Goal: Task Accomplishment & Management: Complete application form

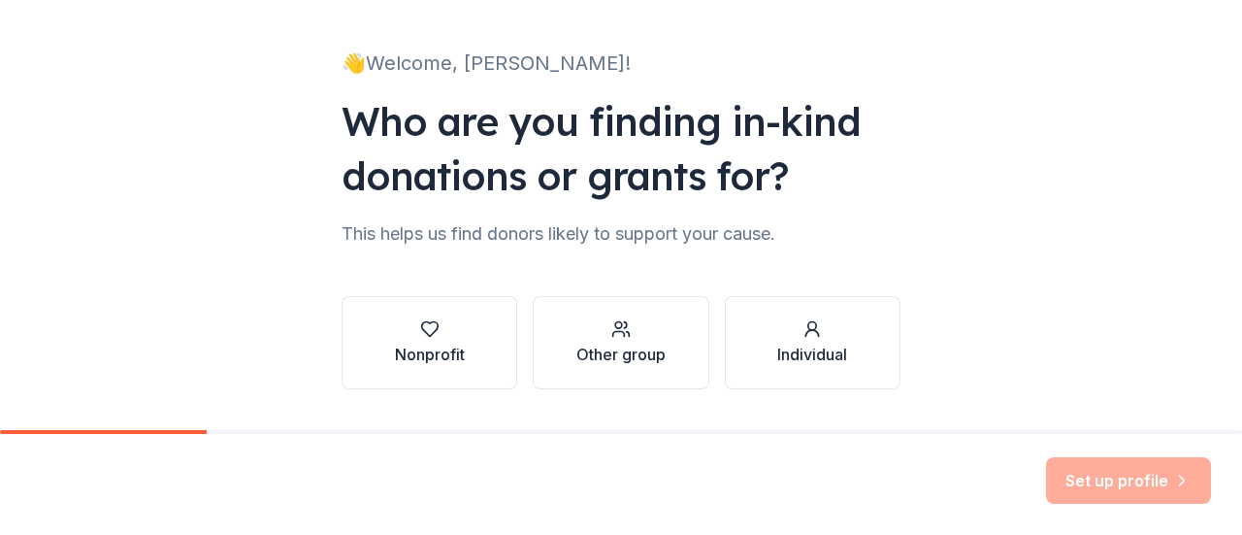
scroll to position [159, 0]
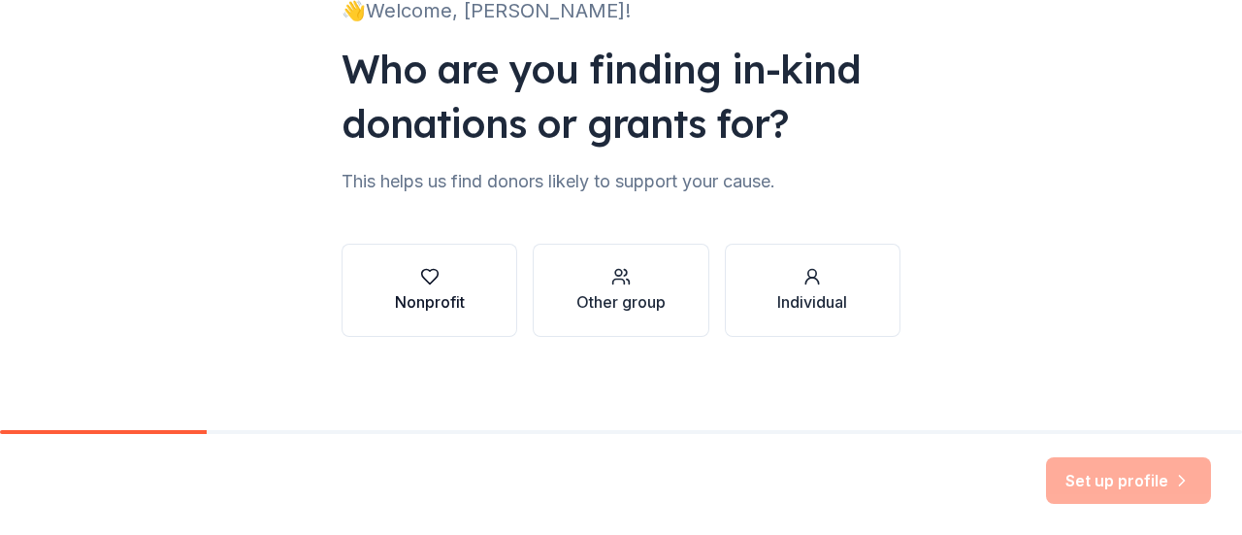
click at [406, 282] on div "button" at bounding box center [430, 276] width 70 height 19
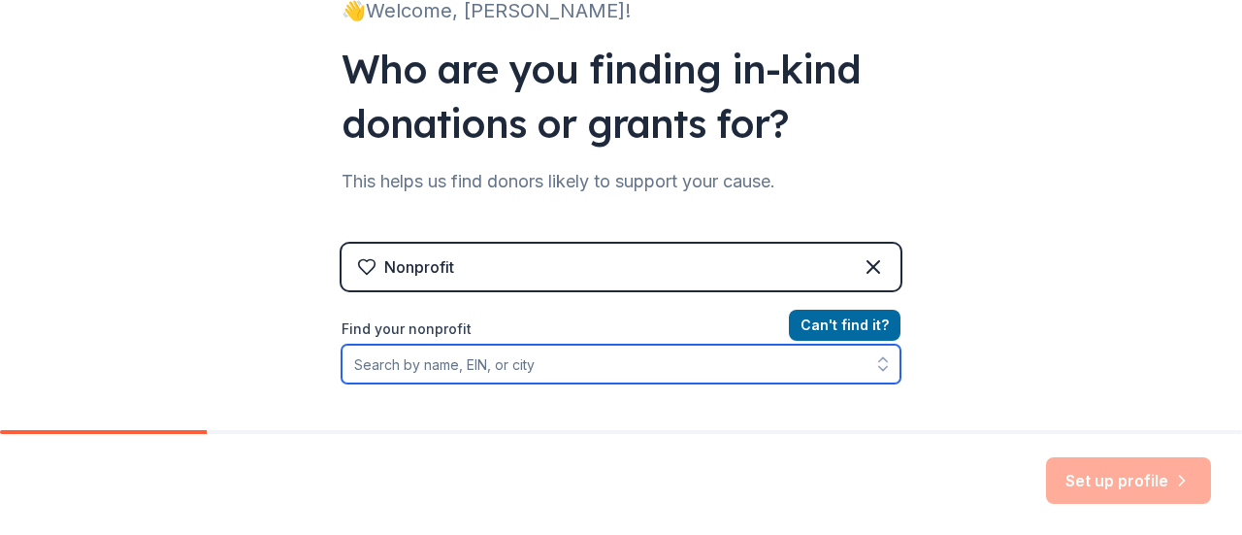
click at [646, 377] on input "Find your nonprofit" at bounding box center [621, 364] width 559 height 39
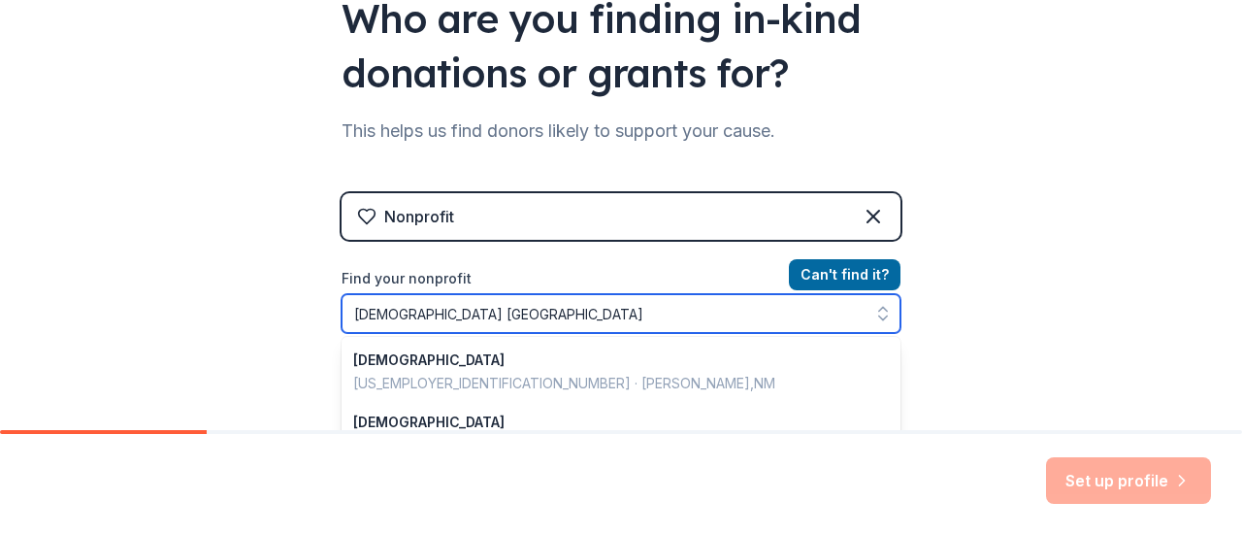
type input "First Baptist Church South Hill"
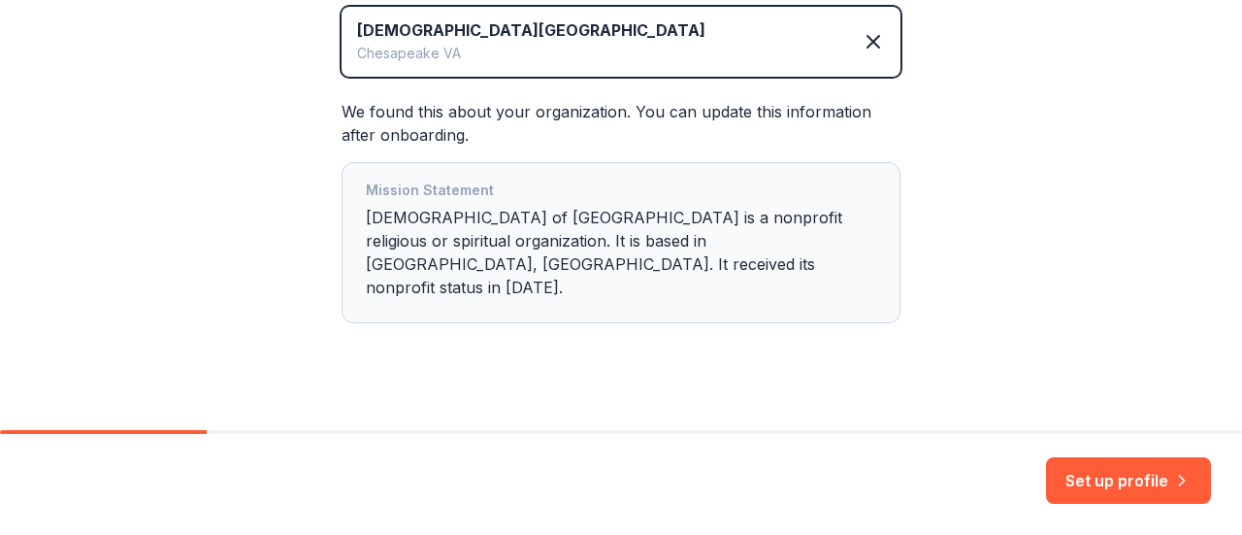
scroll to position [467, 0]
click at [1069, 473] on button "Set up profile" at bounding box center [1128, 480] width 165 height 47
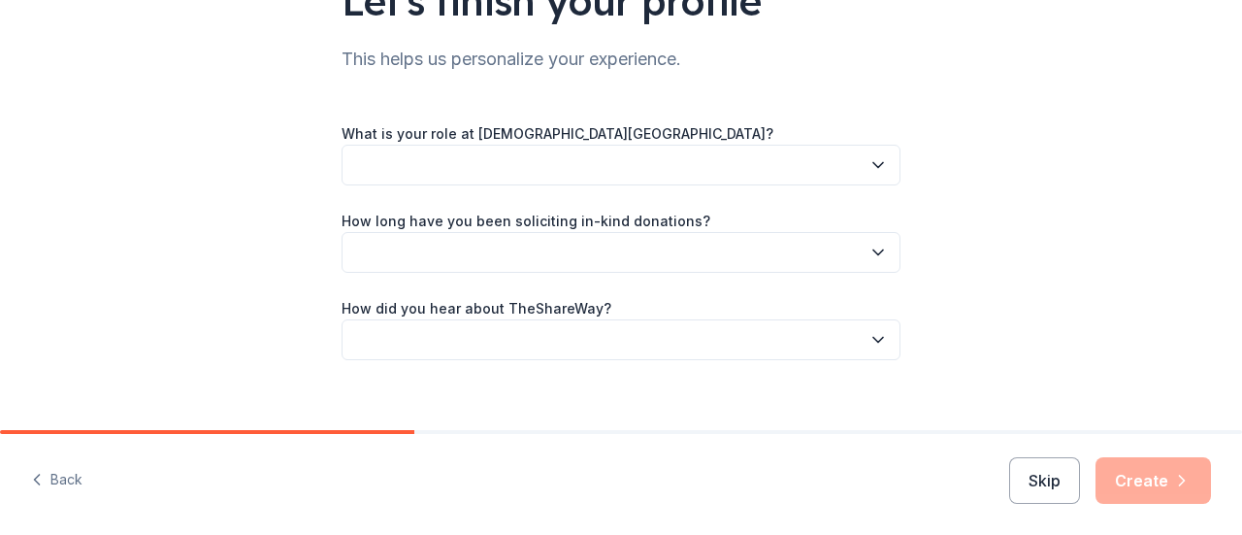
scroll to position [182, 0]
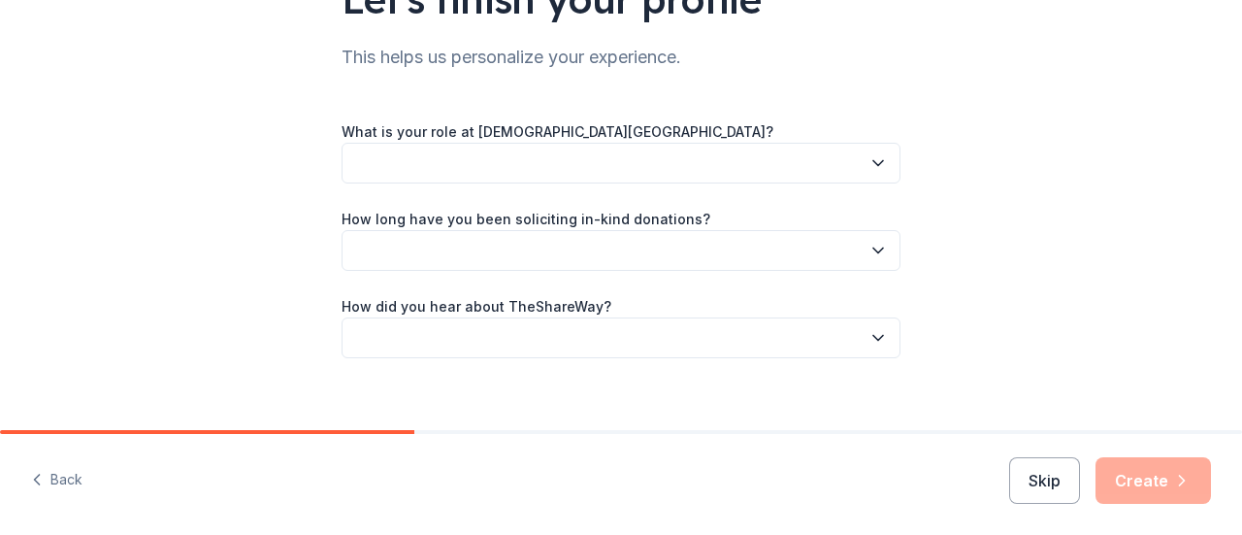
click at [512, 172] on button "button" at bounding box center [621, 163] width 559 height 41
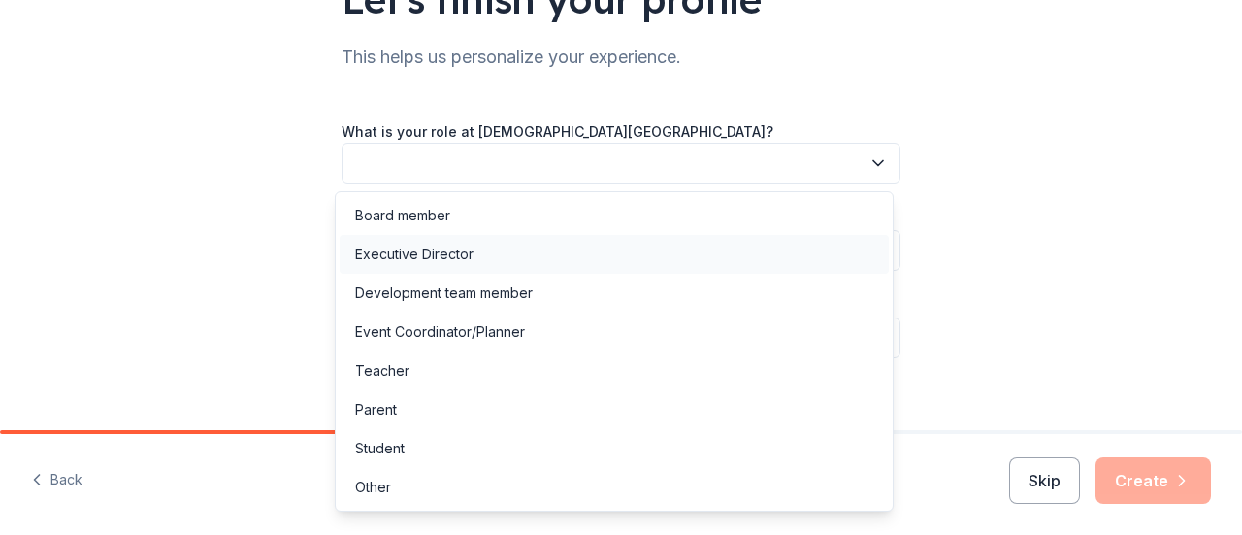
click at [388, 260] on div "Executive Director" at bounding box center [414, 254] width 118 height 23
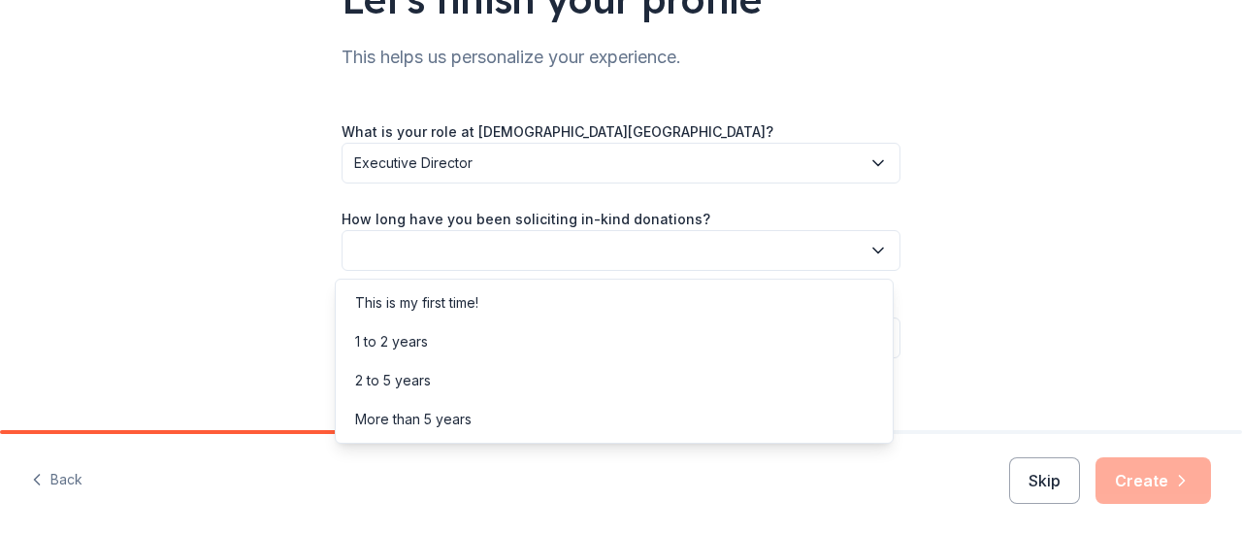
click at [470, 257] on button "button" at bounding box center [621, 250] width 559 height 41
click at [444, 307] on div "This is my first time!" at bounding box center [416, 302] width 123 height 23
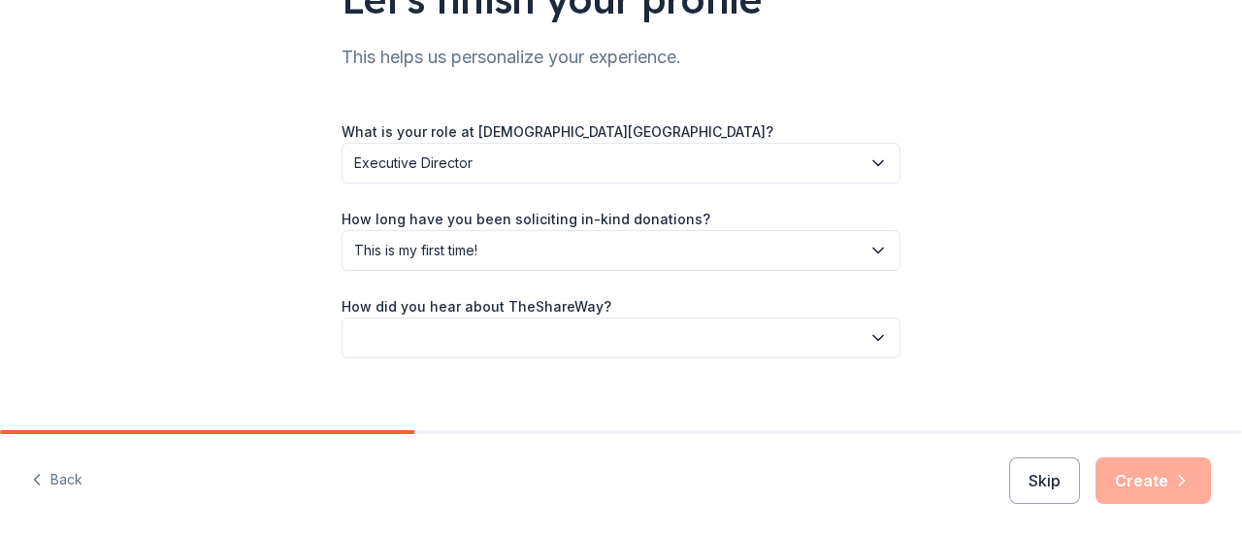
click at [510, 335] on button "button" at bounding box center [621, 337] width 559 height 41
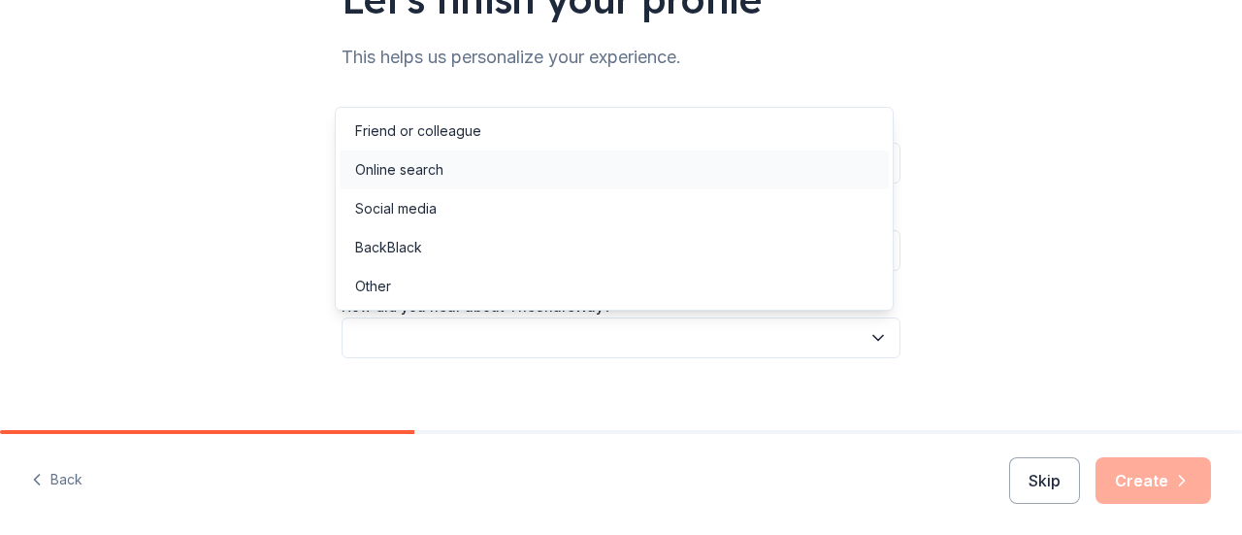
click at [445, 178] on div "Online search" at bounding box center [614, 169] width 549 height 39
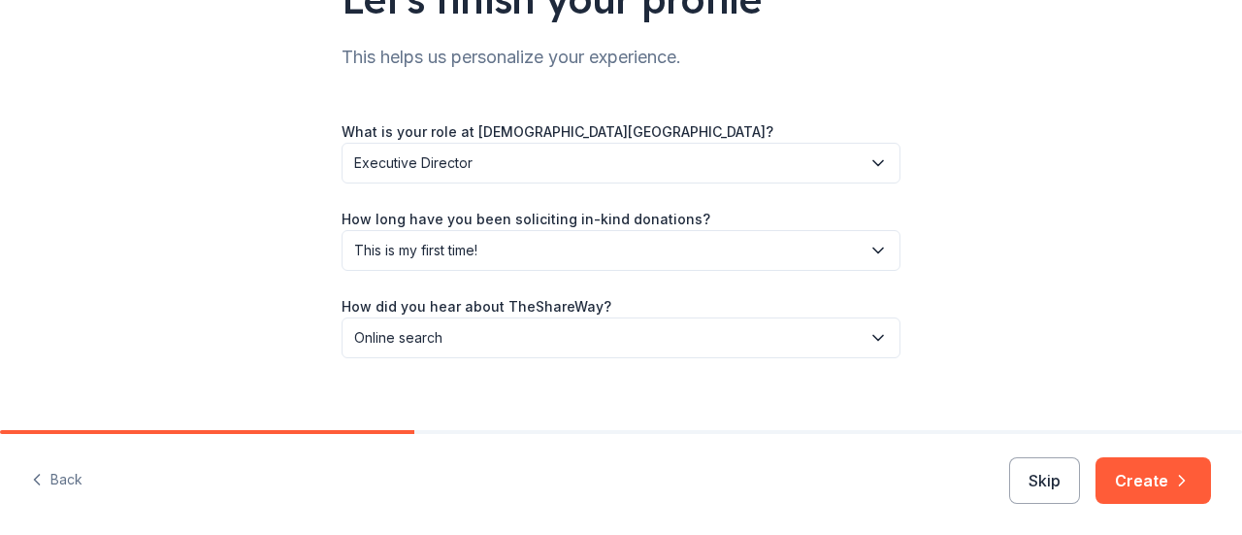
scroll to position [204, 0]
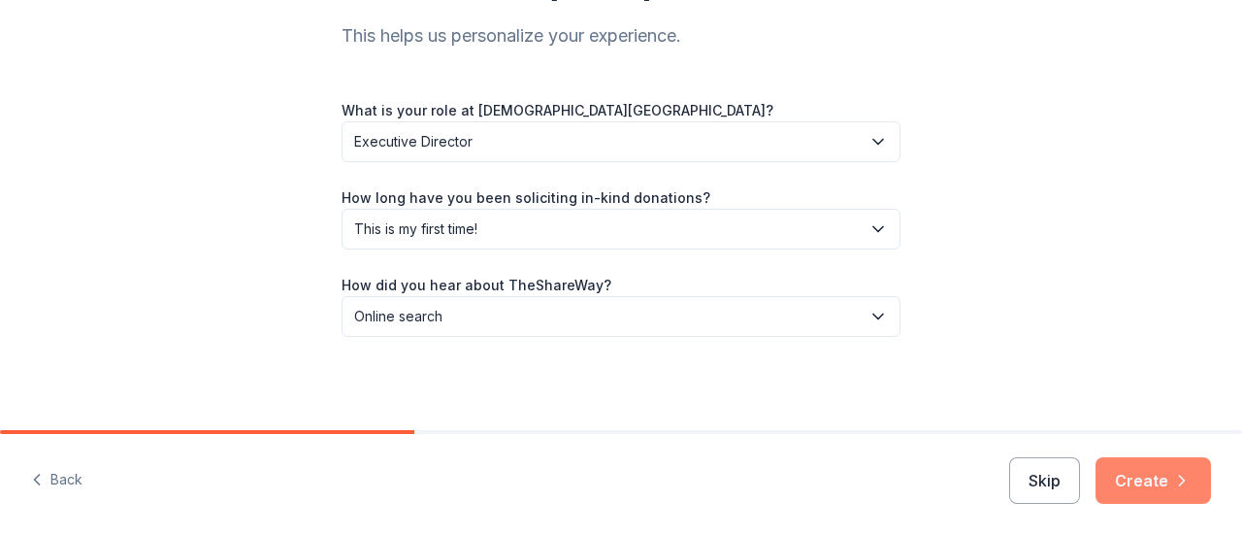
click at [1141, 483] on button "Create" at bounding box center [1153, 480] width 115 height 47
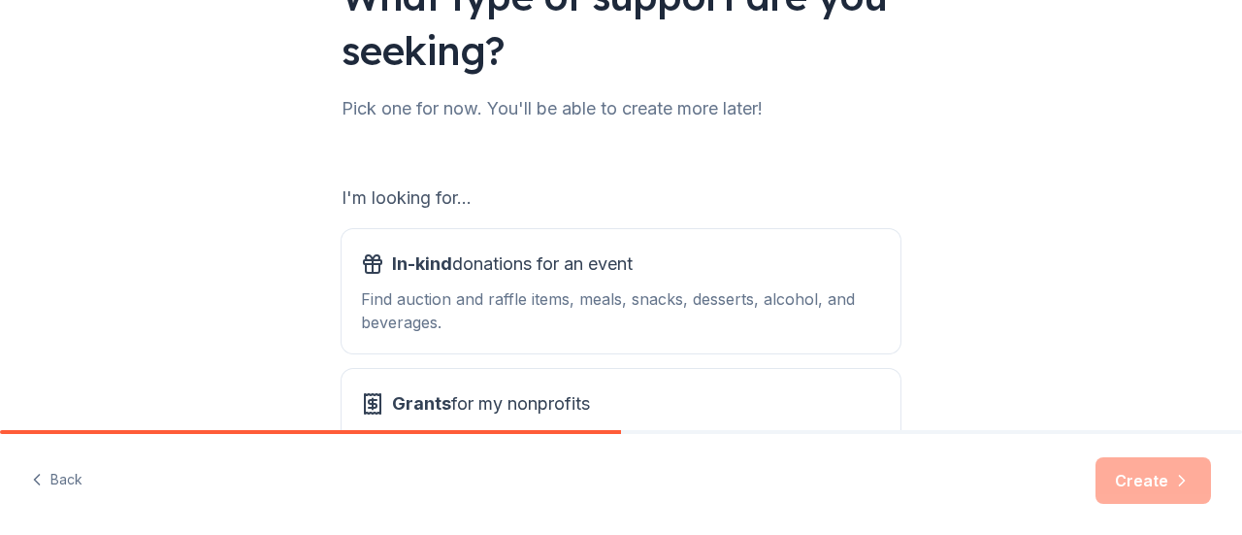
scroll to position [353, 0]
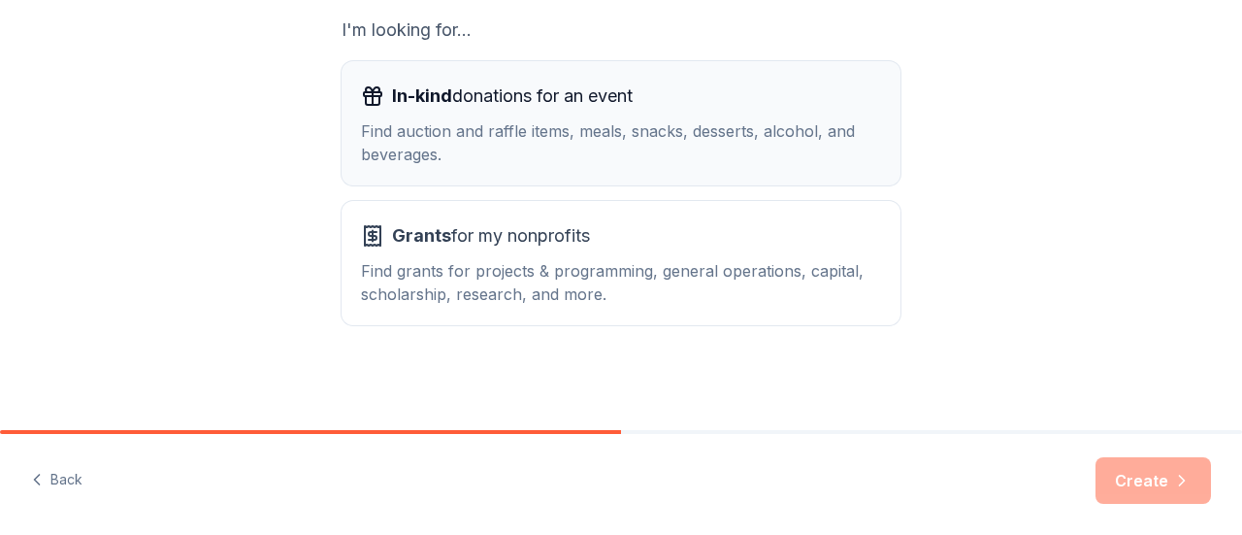
click at [633, 144] on div "Find auction and raffle items, meals, snacks, desserts, alcohol, and beverages." at bounding box center [621, 142] width 520 height 47
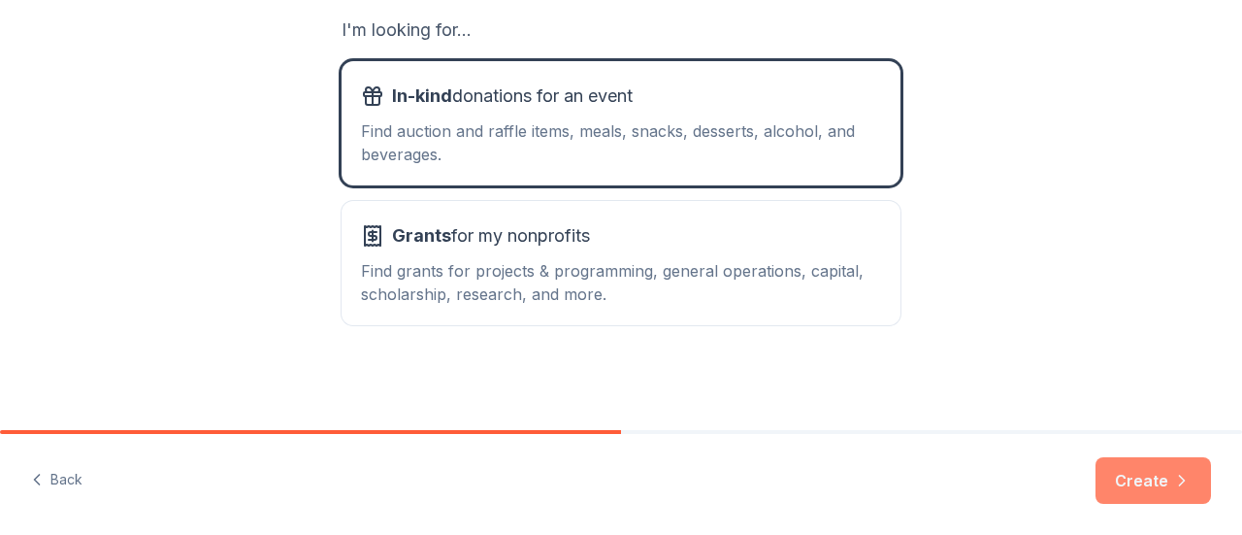
click at [1138, 475] on button "Create" at bounding box center [1153, 480] width 115 height 47
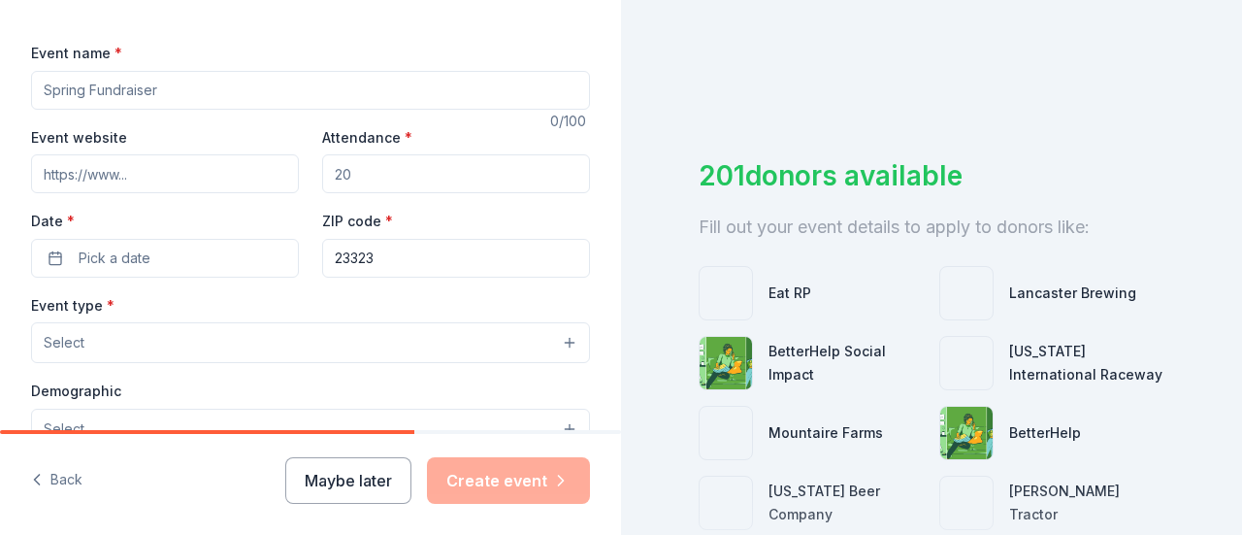
scroll to position [227, 0]
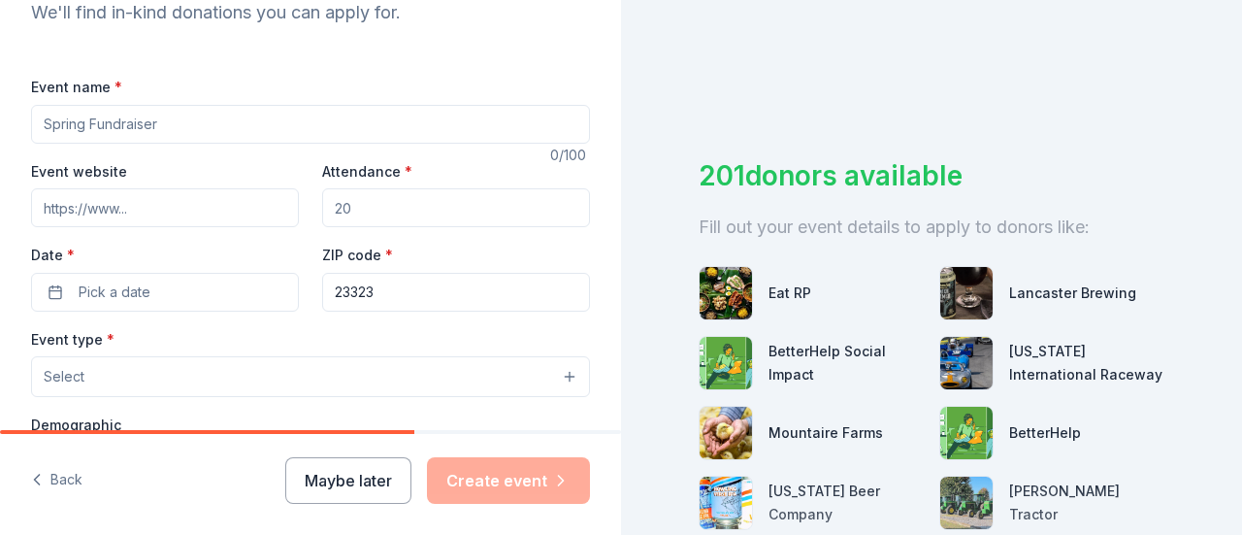
drag, startPoint x: 356, startPoint y: 107, endPoint x: 169, endPoint y: 121, distance: 187.9
click at [169, 121] on input "Event name *" at bounding box center [310, 124] width 559 height 39
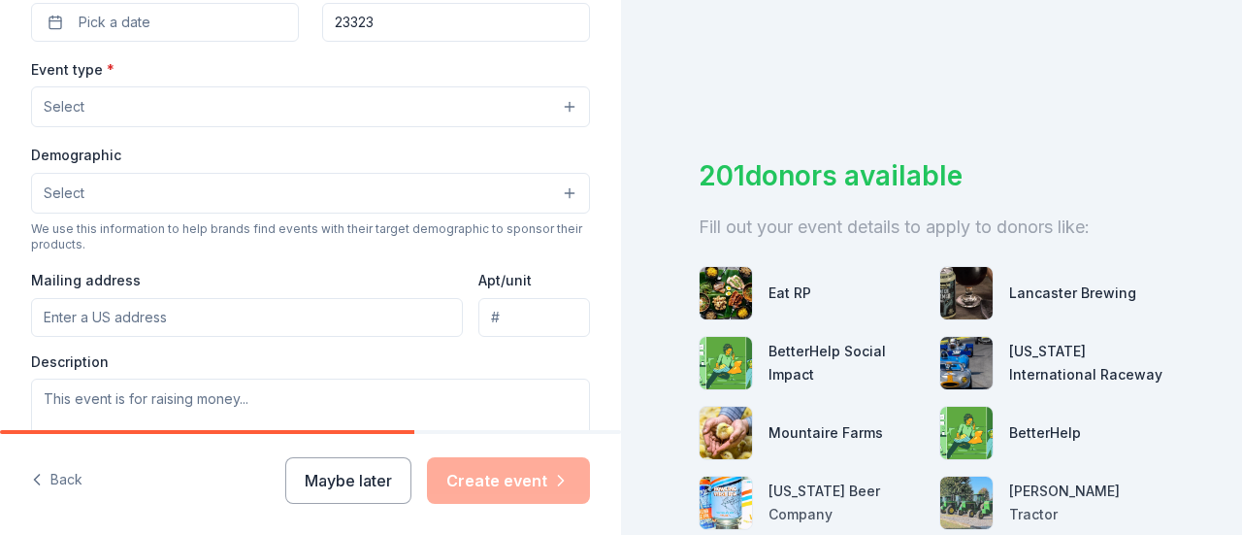
scroll to position [857, 0]
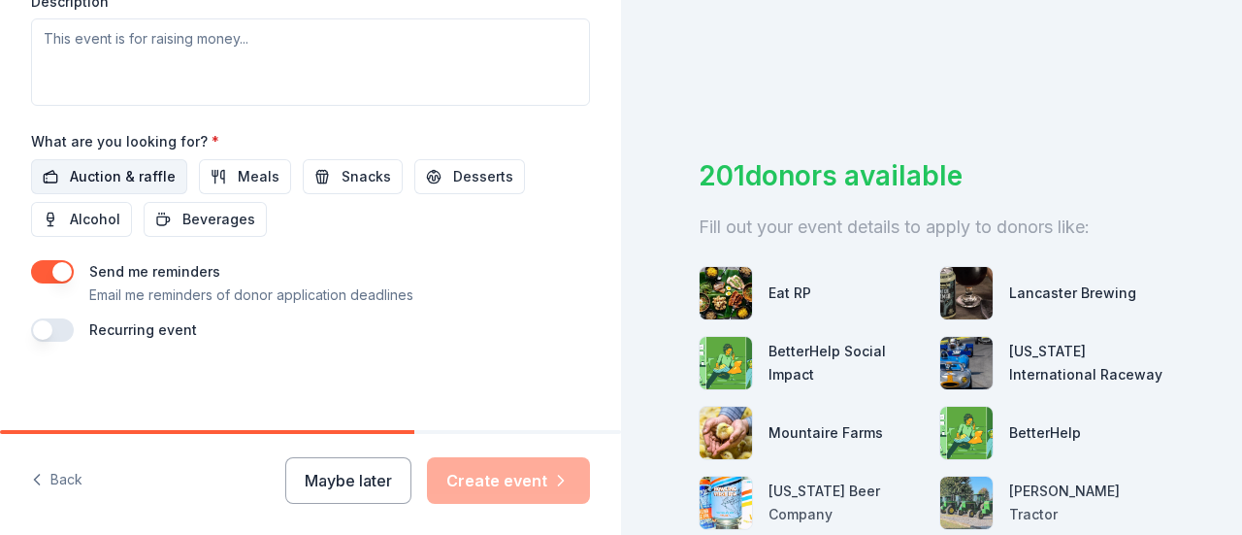
type input "2025 Harvest Fest"
click at [106, 159] on button "Auction & raffle" at bounding box center [109, 176] width 156 height 35
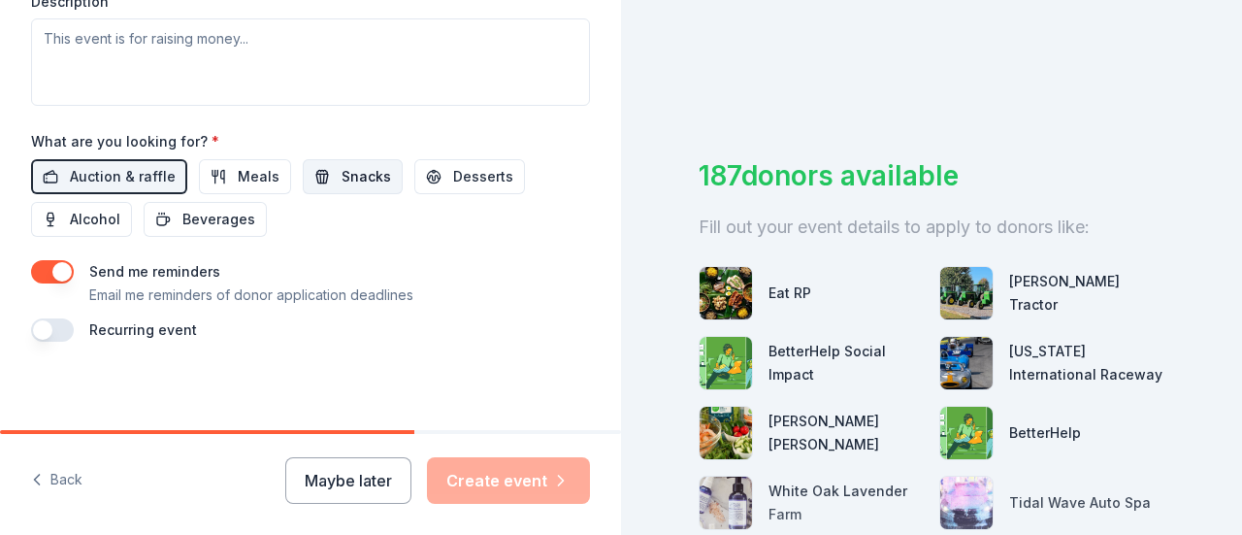
click at [324, 164] on button "Snacks" at bounding box center [353, 176] width 100 height 35
click at [222, 209] on span "Beverages" at bounding box center [218, 219] width 73 height 23
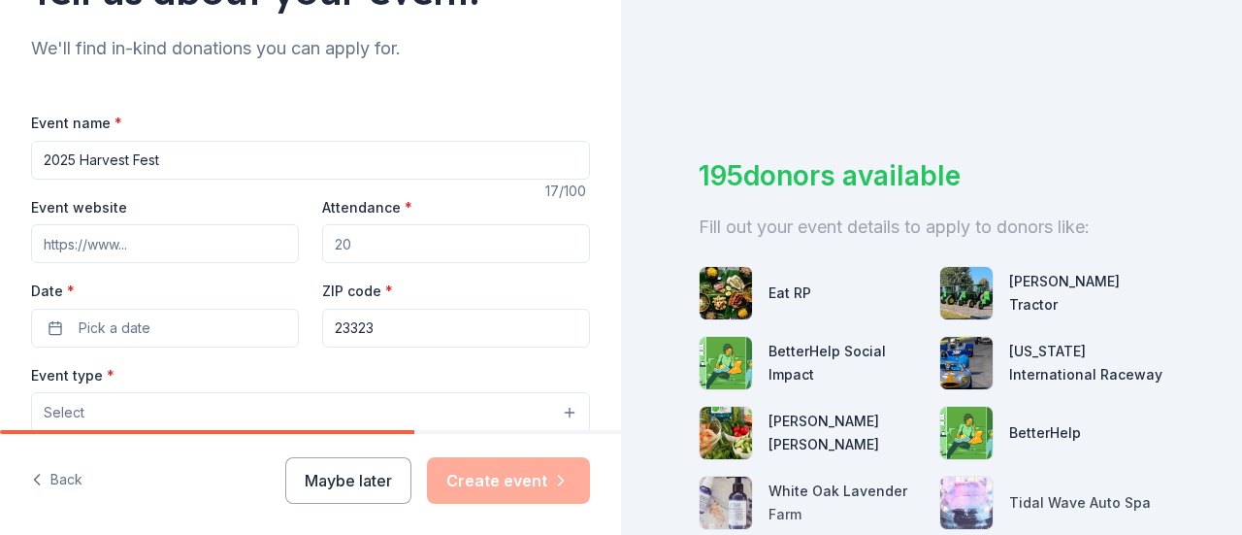
scroll to position [206, 0]
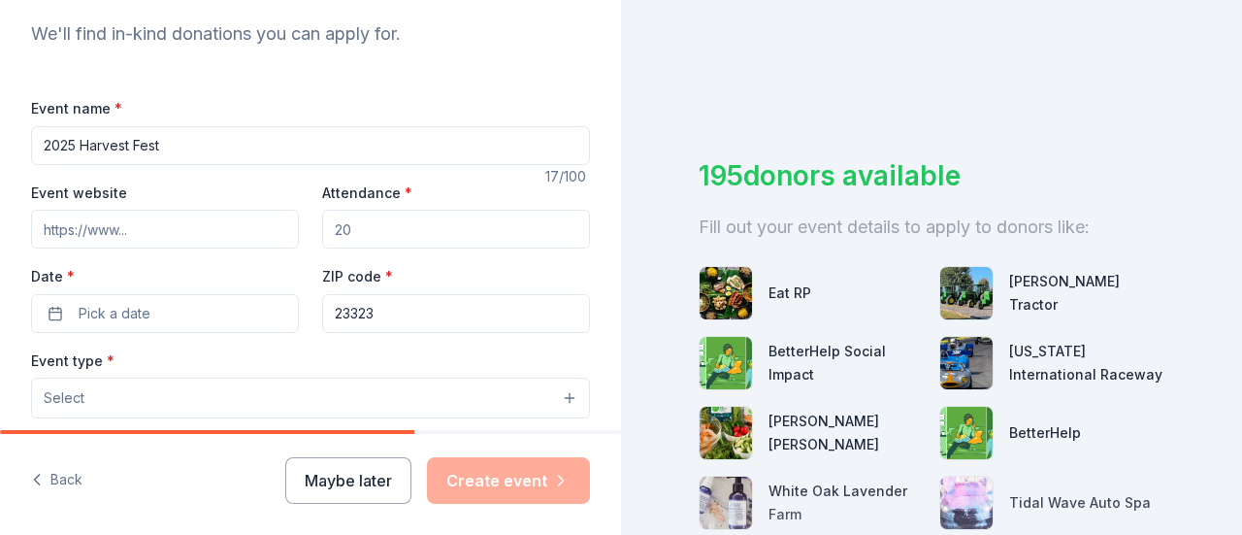
click at [143, 224] on input "Event website" at bounding box center [165, 229] width 268 height 39
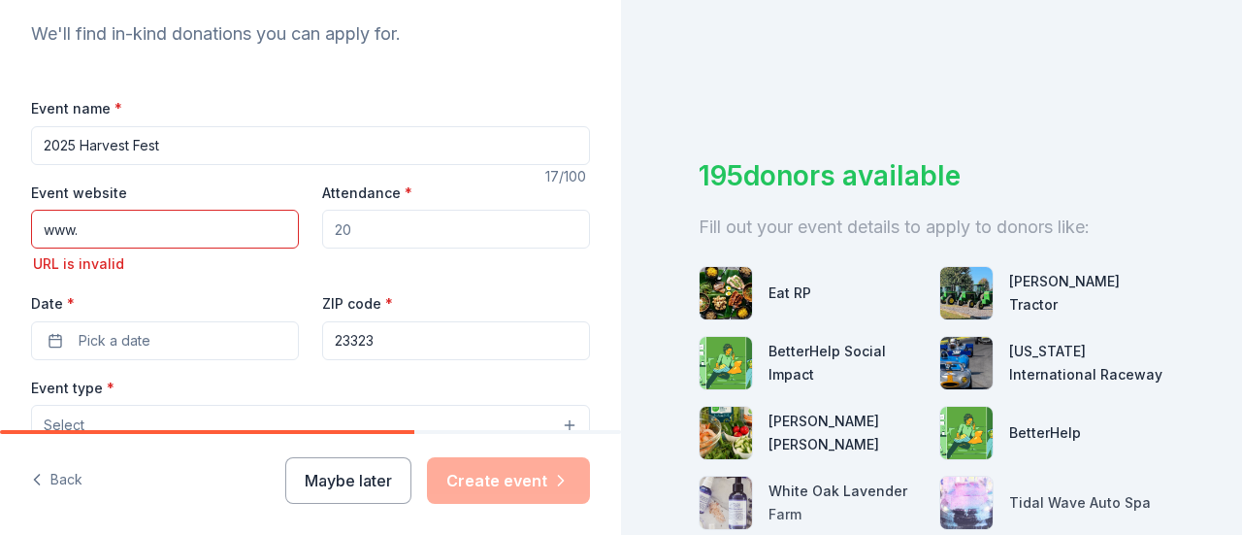
click at [122, 227] on input "www." at bounding box center [165, 229] width 268 height 39
paste input "https://fbcsouthhill.com/"
type input "www.https://fbcsouthhill.com/"
click at [364, 222] on input "Attendance *" at bounding box center [456, 229] width 268 height 39
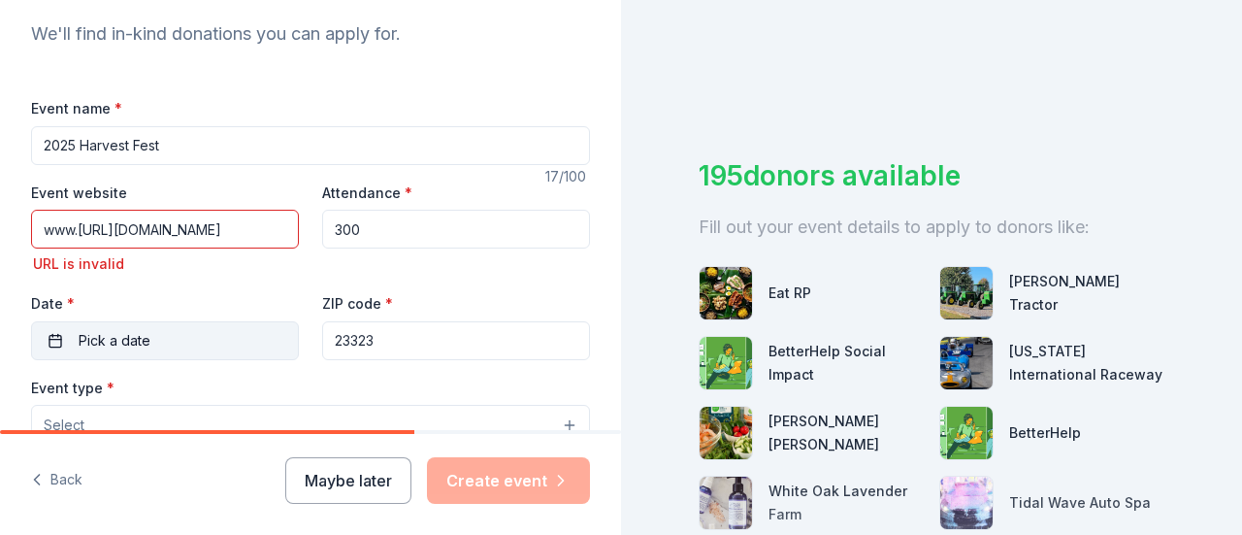
type input "300"
click at [167, 333] on button "Pick a date" at bounding box center [165, 340] width 268 height 39
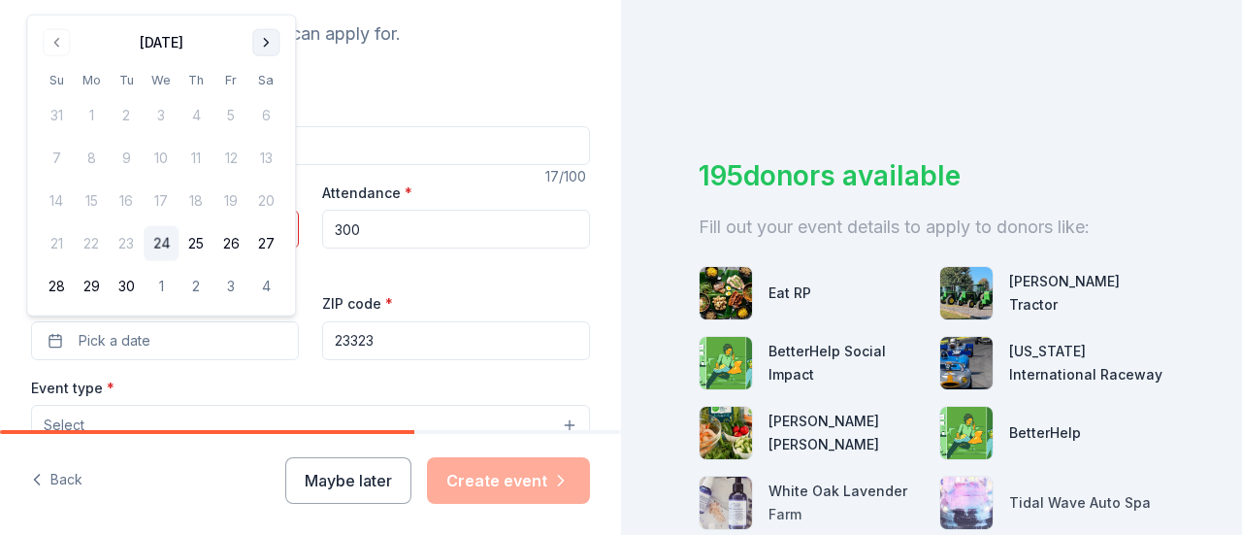
click at [263, 49] on button "Go to next month" at bounding box center [265, 42] width 27 height 27
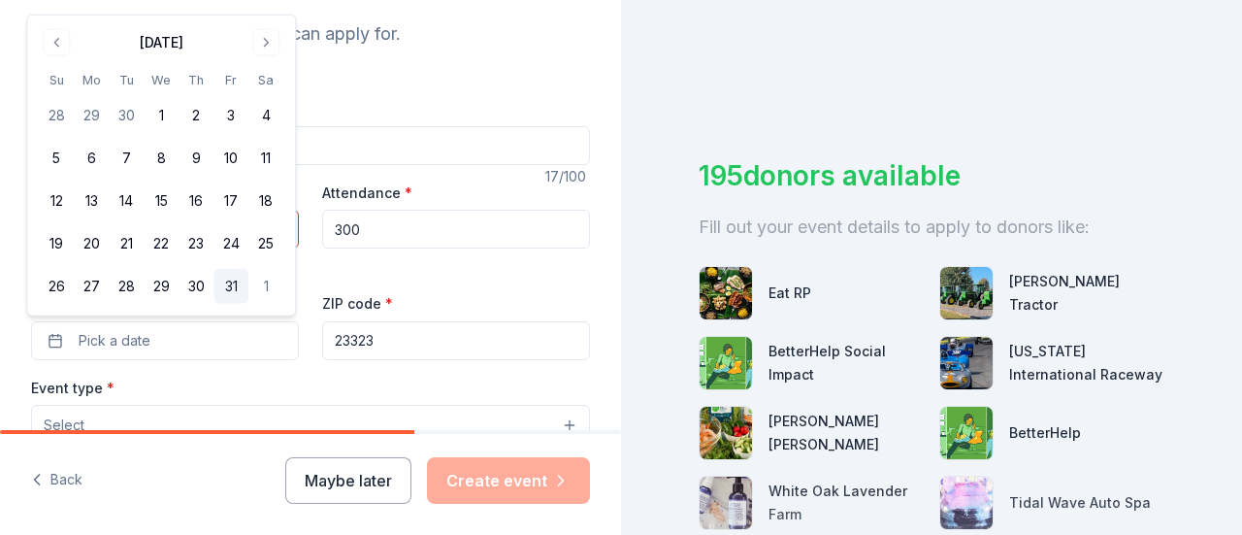
click at [227, 280] on button "31" at bounding box center [231, 286] width 35 height 35
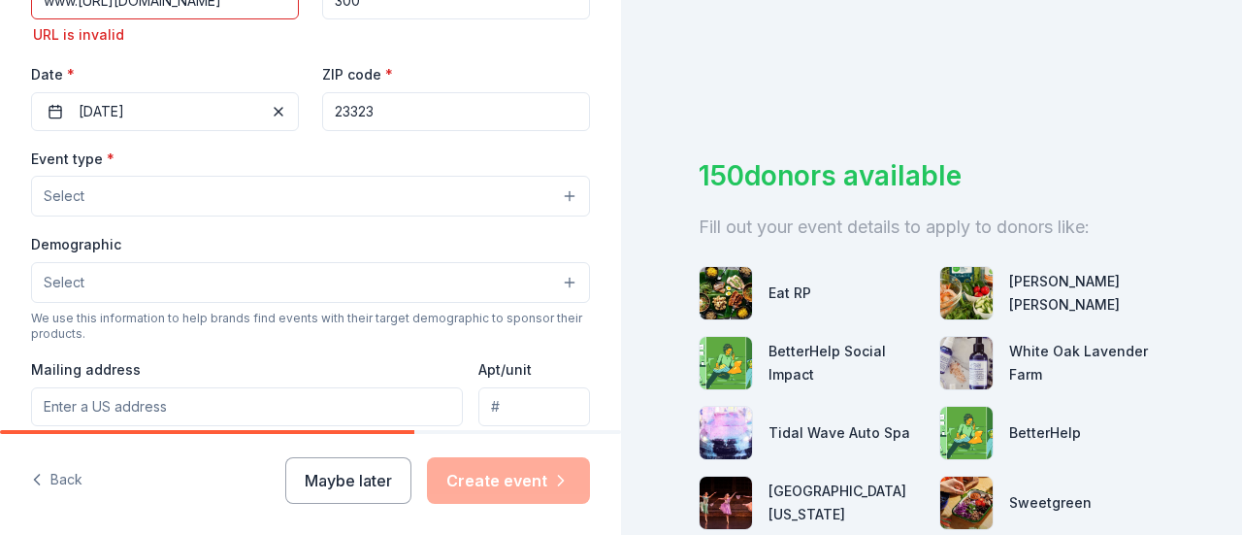
scroll to position [452, 0]
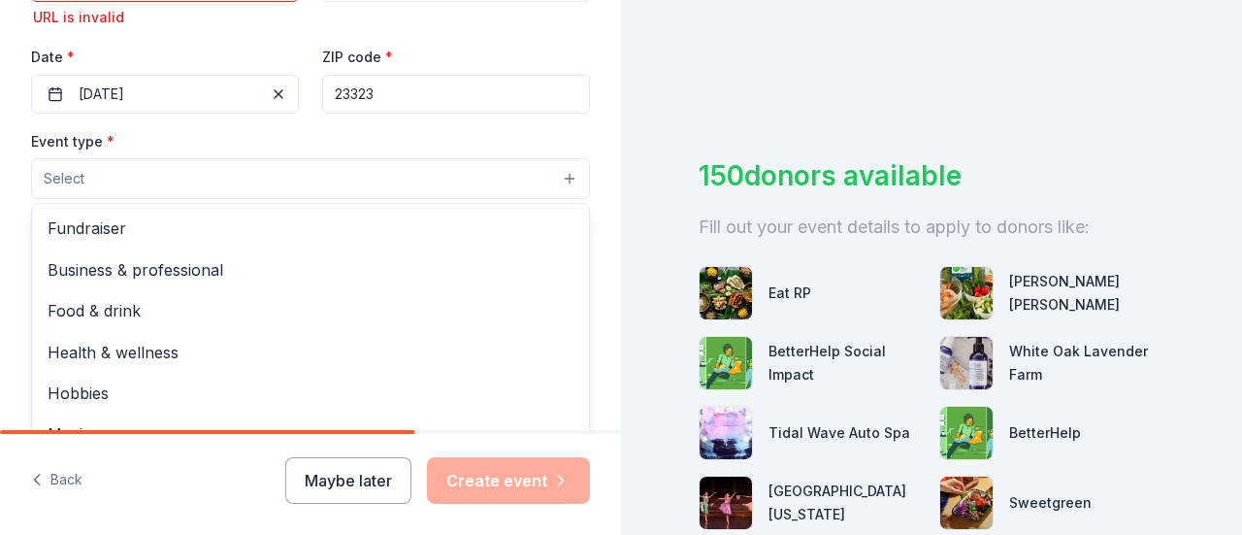
click at [497, 168] on button "Select" at bounding box center [310, 178] width 559 height 41
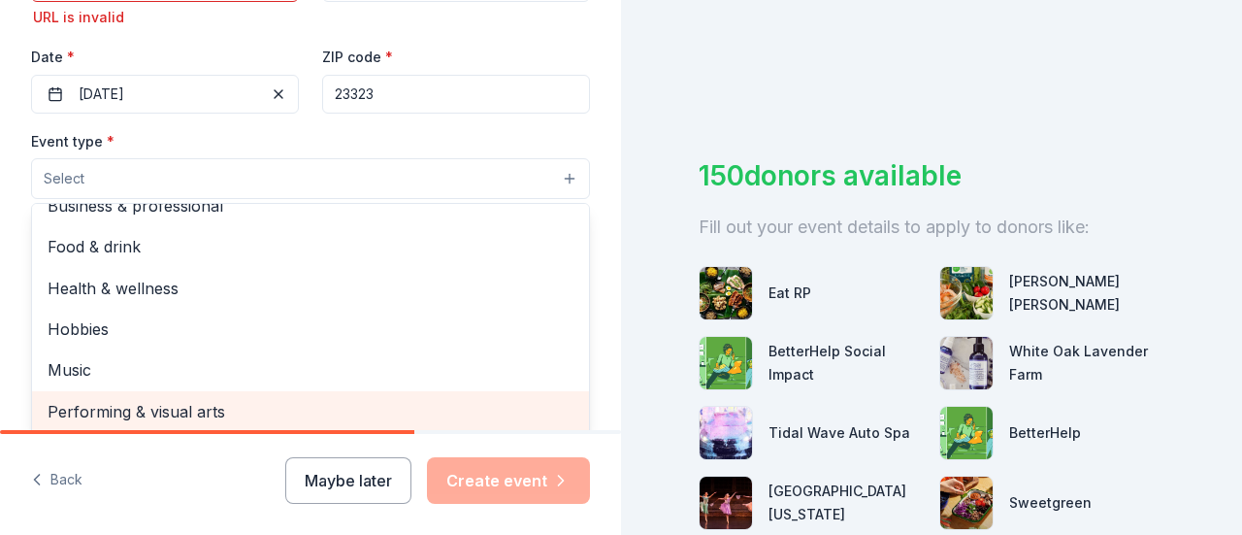
click at [145, 412] on span "Performing & visual arts" at bounding box center [311, 411] width 526 height 25
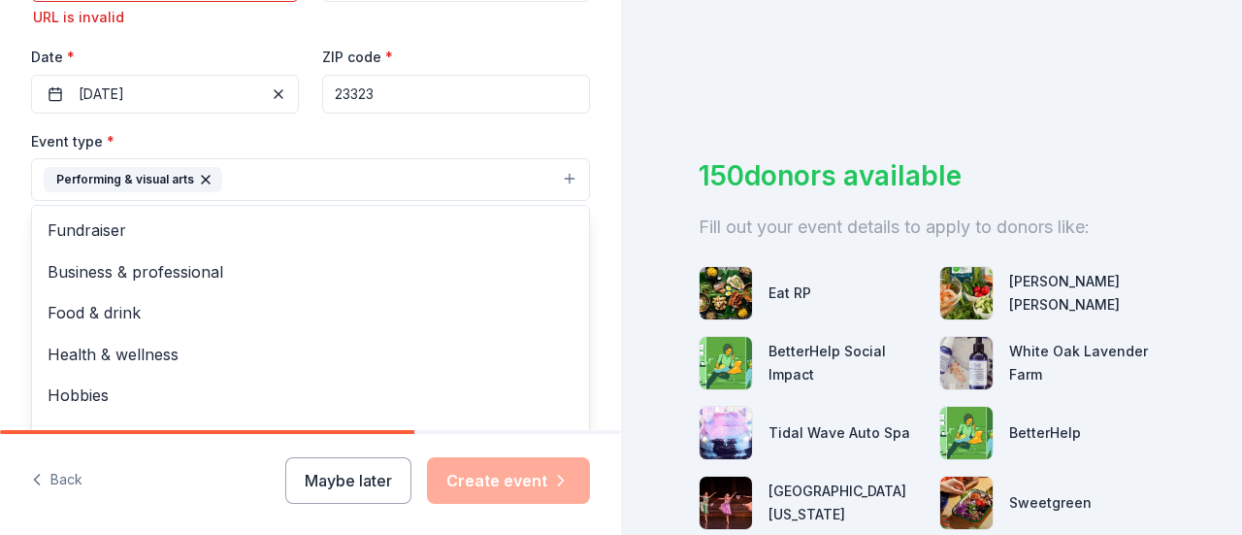
scroll to position [23, 0]
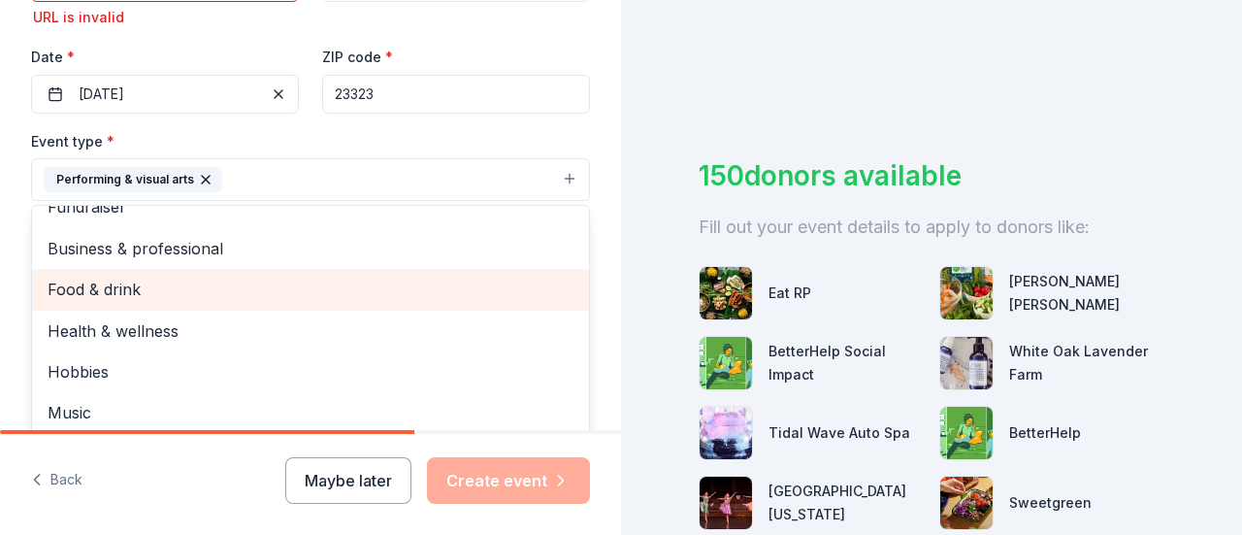
click at [263, 302] on div "Food & drink" at bounding box center [310, 289] width 557 height 41
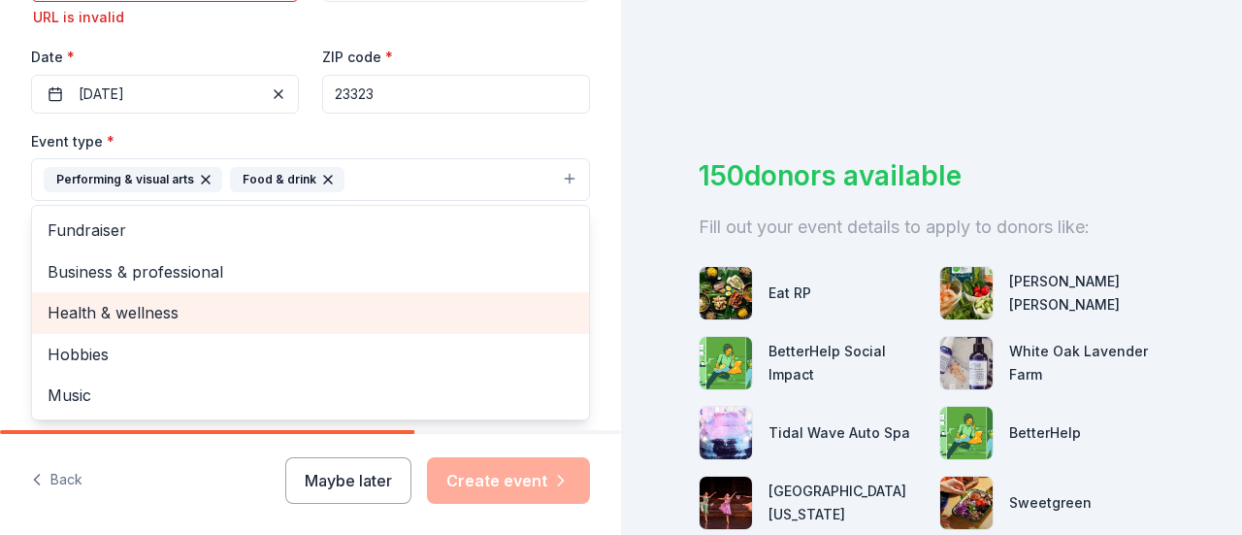
scroll to position [0, 0]
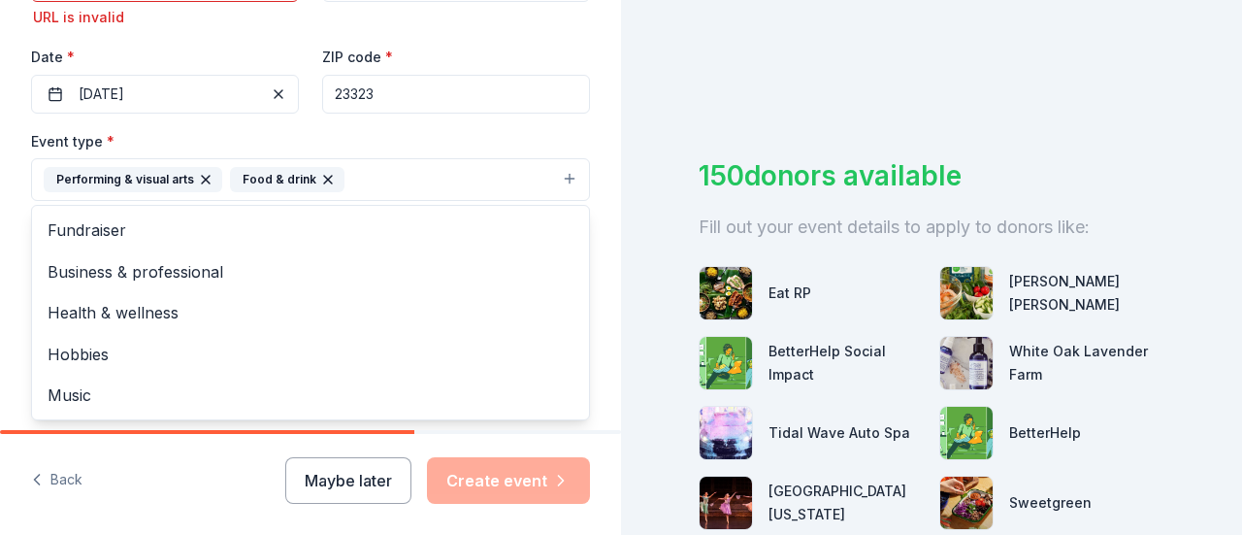
click at [594, 324] on div "Tell us about your event. We'll find in-kind donations you can apply for. Event…" at bounding box center [310, 208] width 621 height 1321
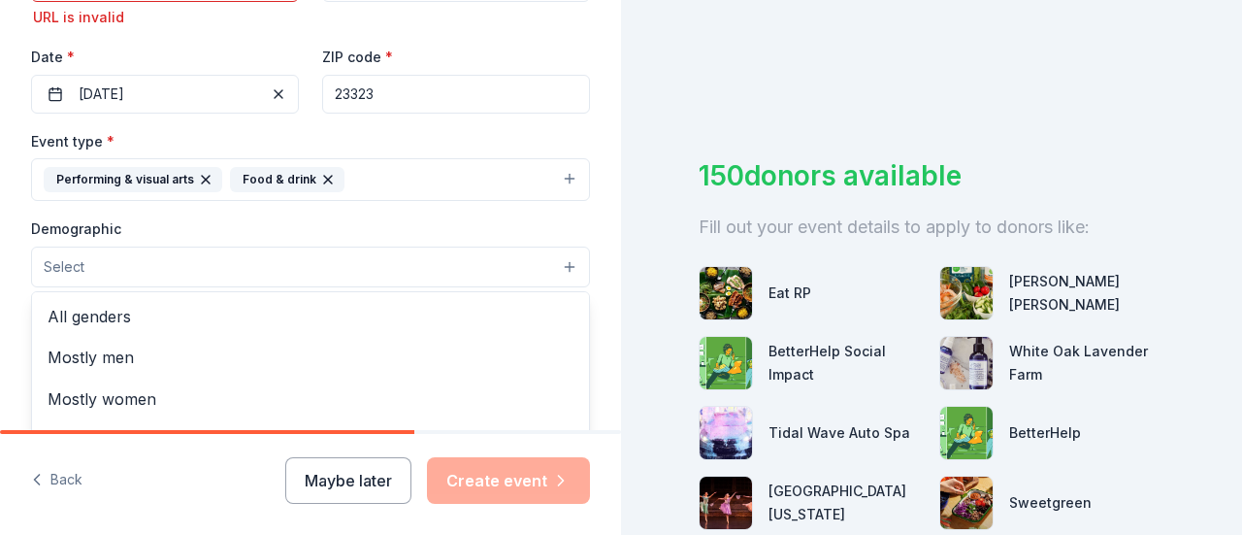
click at [454, 271] on button "Select" at bounding box center [310, 266] width 559 height 41
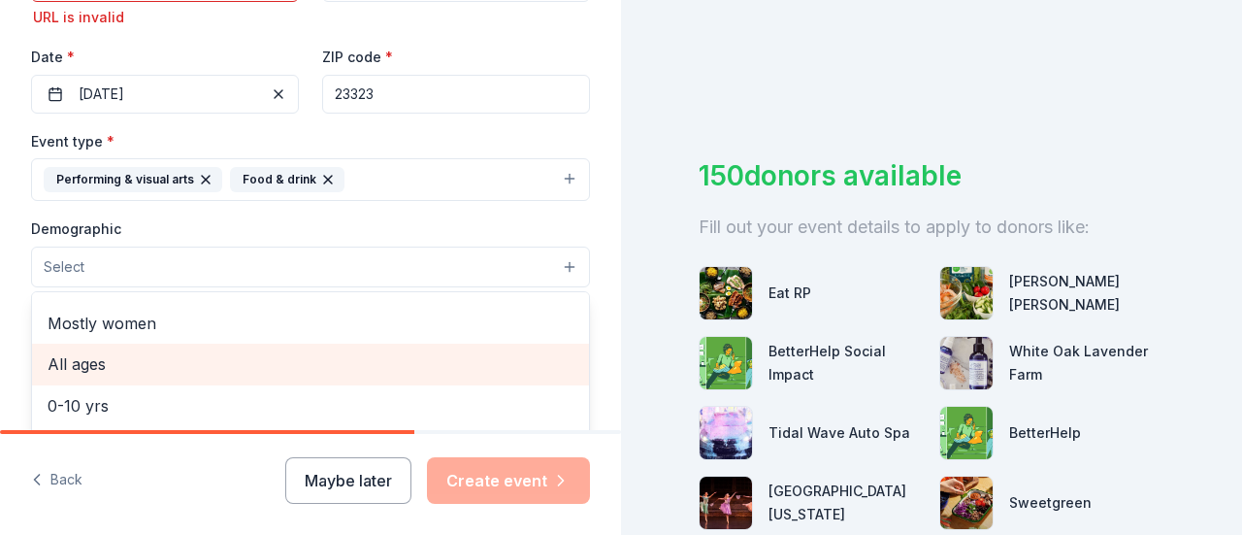
click at [431, 355] on span "All ages" at bounding box center [311, 363] width 526 height 25
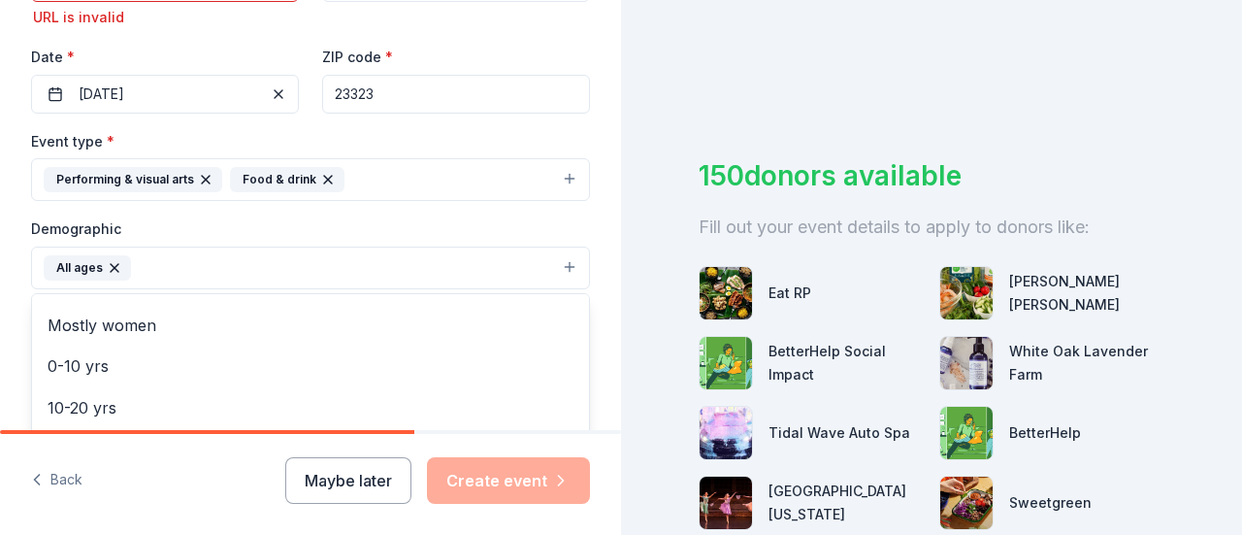
click at [592, 226] on div "Tell us about your event. We'll find in-kind donations you can apply for. Event…" at bounding box center [310, 209] width 621 height 1323
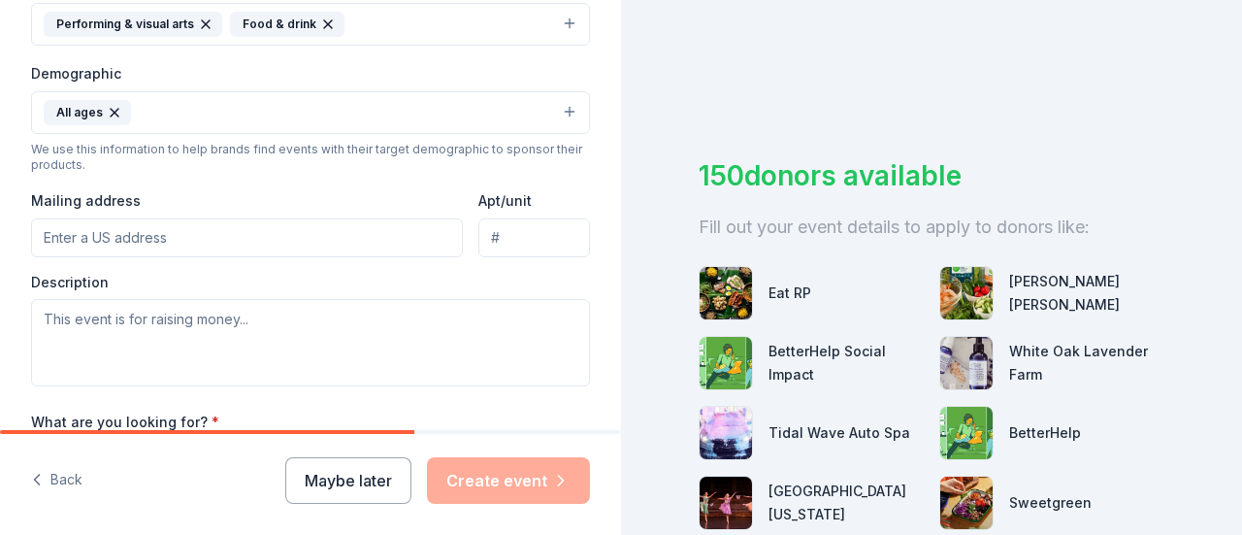
scroll to position [610, 0]
click at [149, 242] on input "Mailing address" at bounding box center [247, 234] width 432 height 39
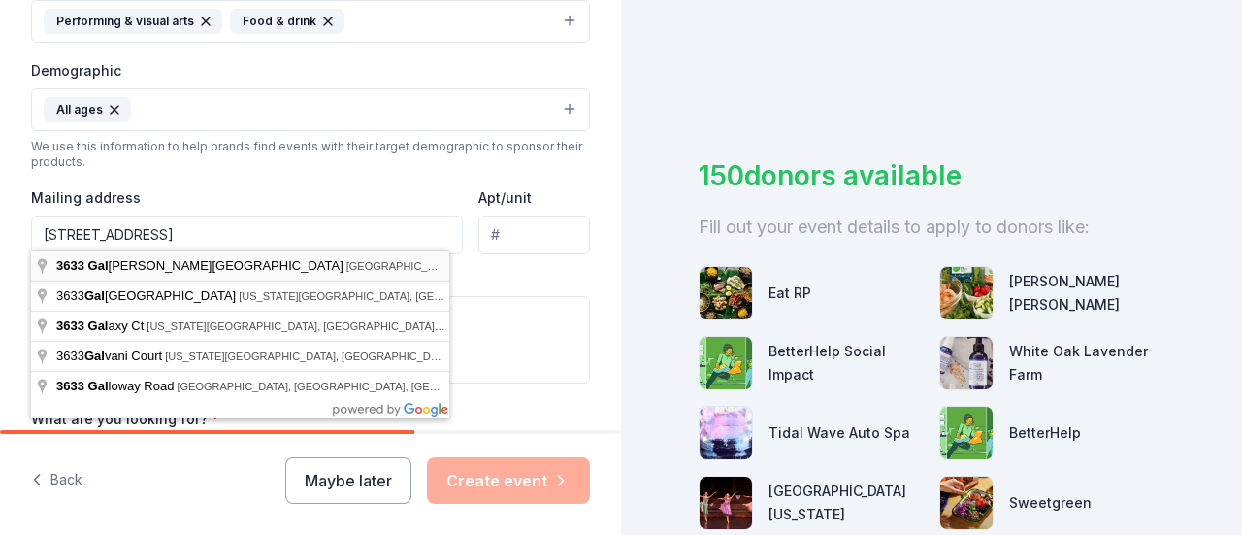
type input "3633 Galberry Road, Chesapeake, VA, 23323"
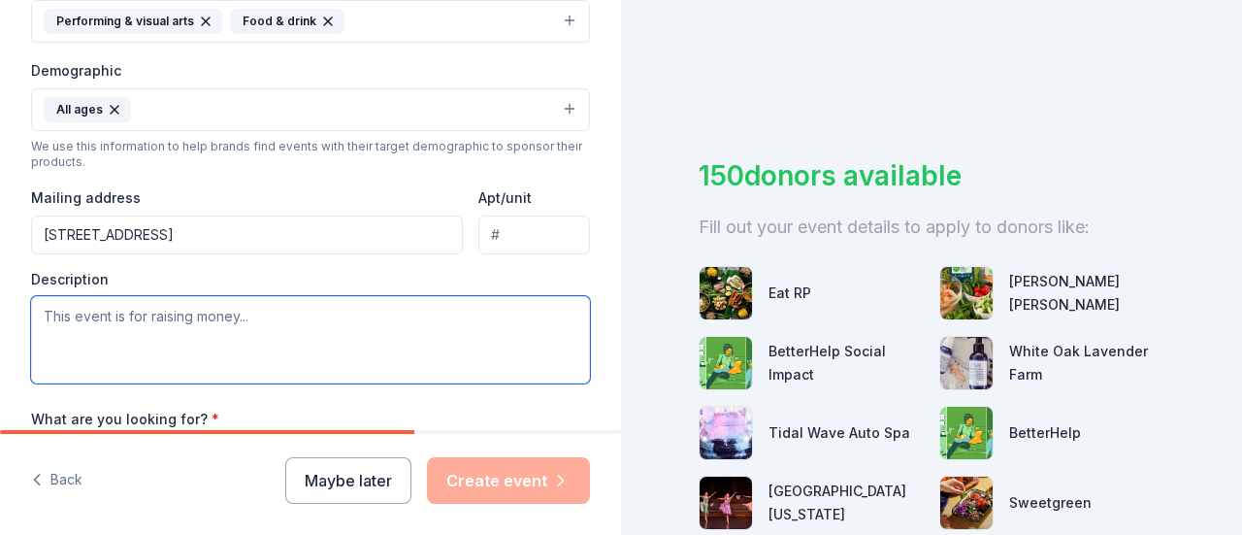
click at [256, 318] on textarea at bounding box center [310, 339] width 559 height 87
paste textarea "🎉 Harvest Fest 2025 at First Baptist Church South Hill 🎉 Get ready for one of t…"
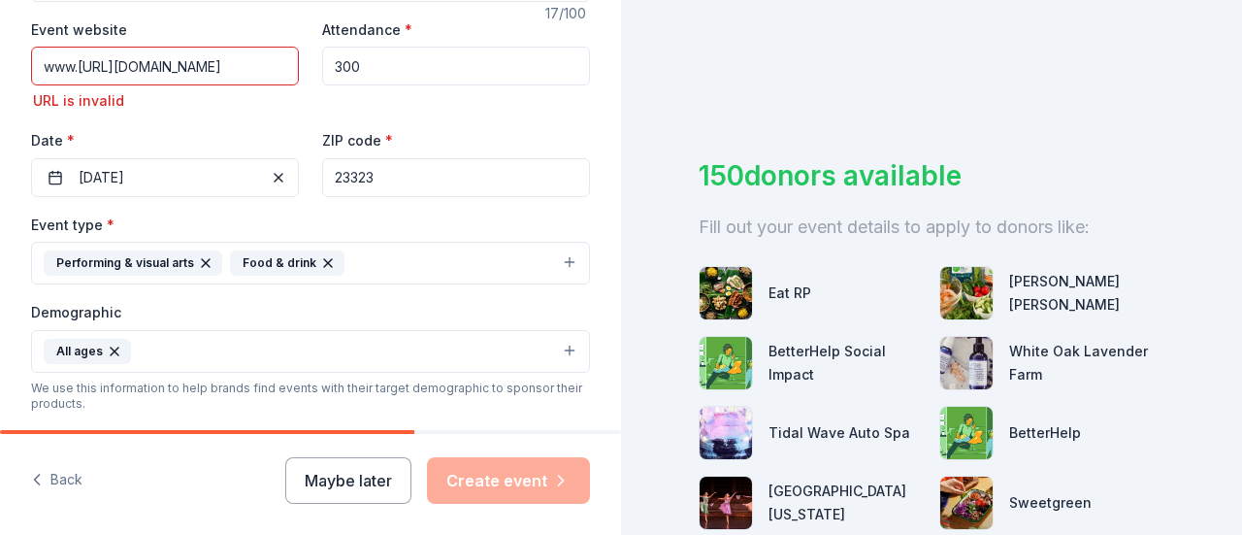
scroll to position [347, 0]
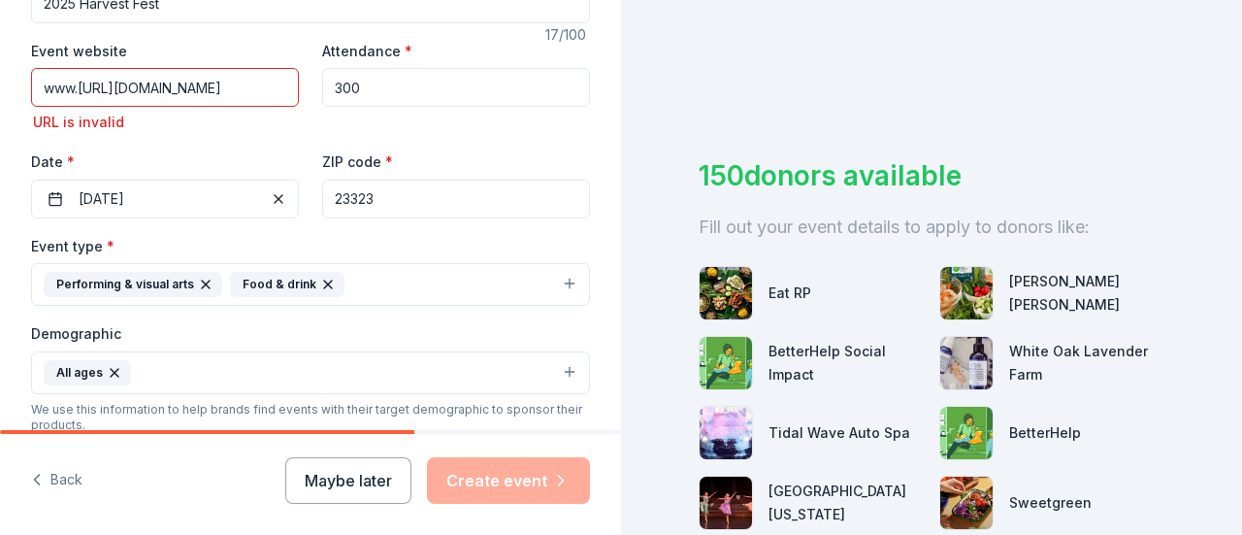
type textarea "🎉 Harvest Fest 2025 at First Baptist Church South Hill 🎉 Get ready for one of t…"
click at [265, 93] on input "www.https://fbcsouthhill.com/" at bounding box center [165, 87] width 268 height 39
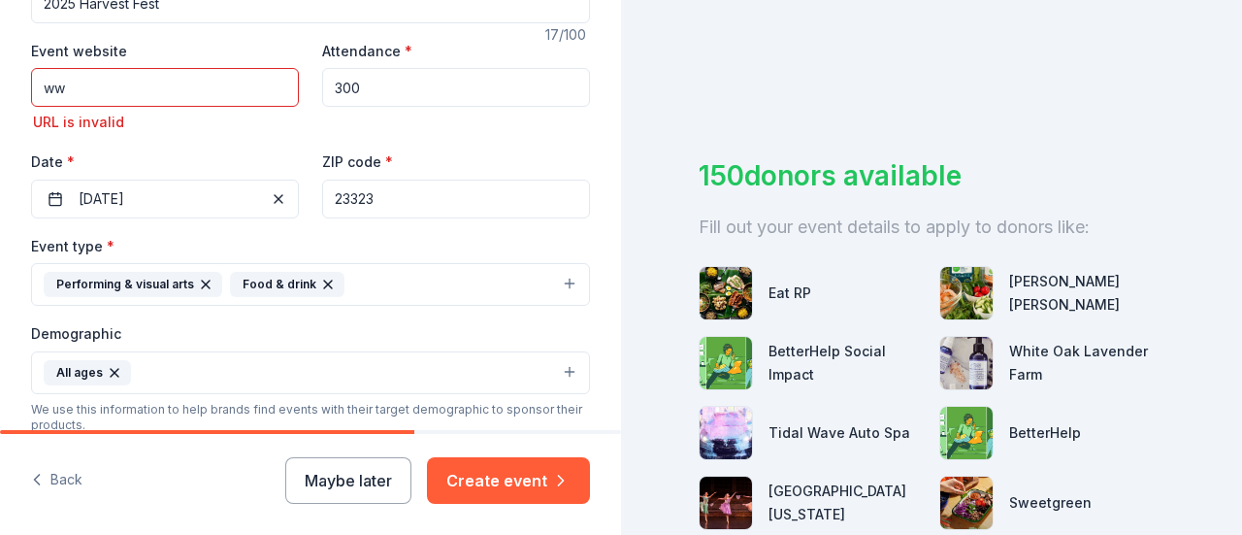
type input "w"
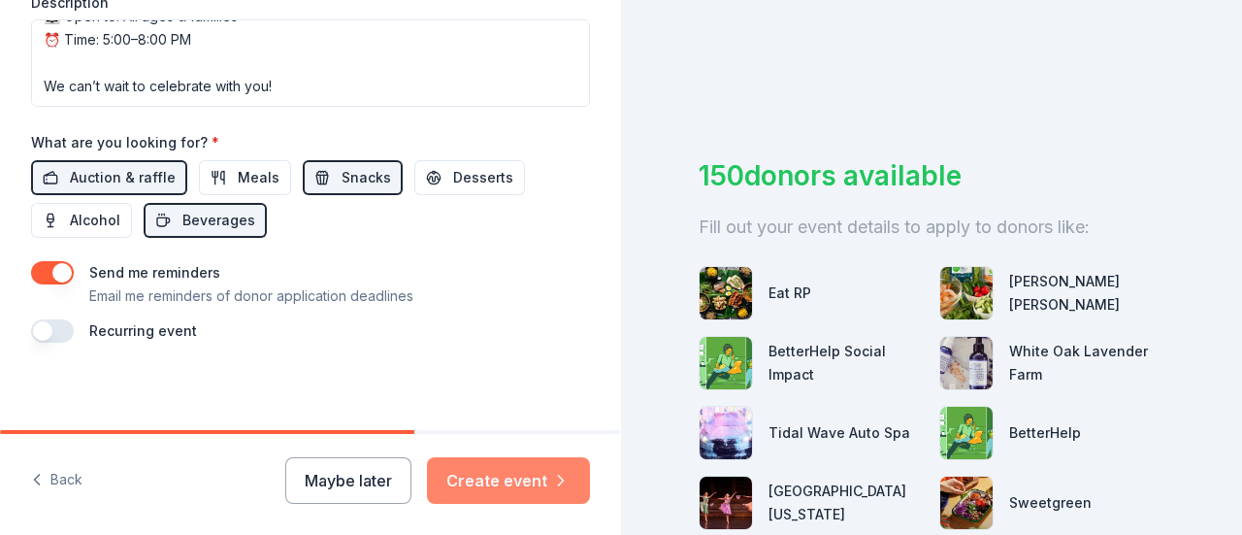
click at [502, 482] on button "Create event" at bounding box center [508, 480] width 163 height 47
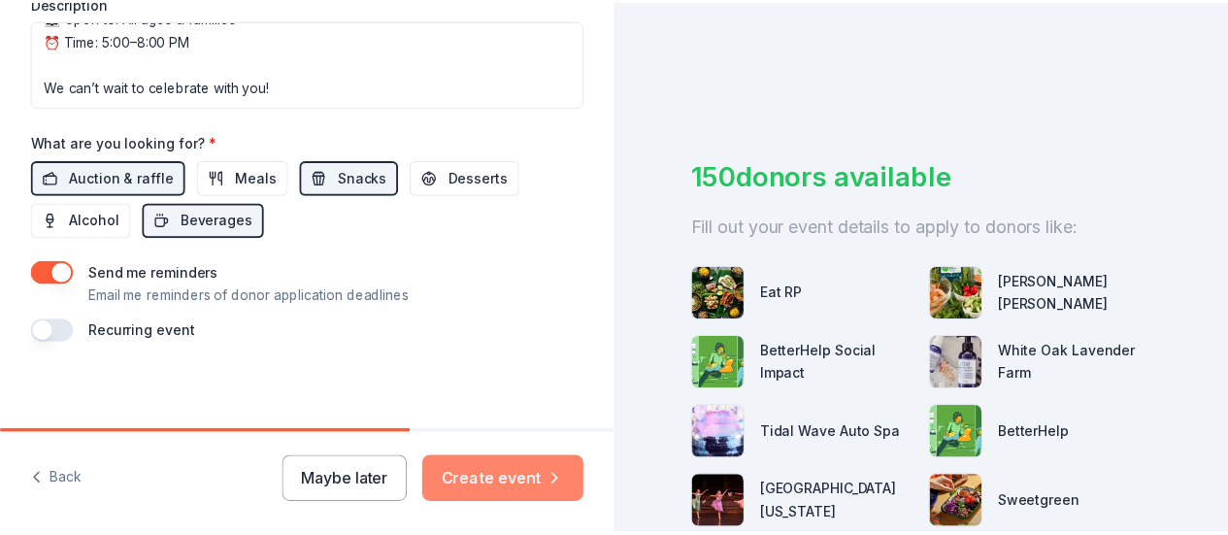
scroll to position [860, 0]
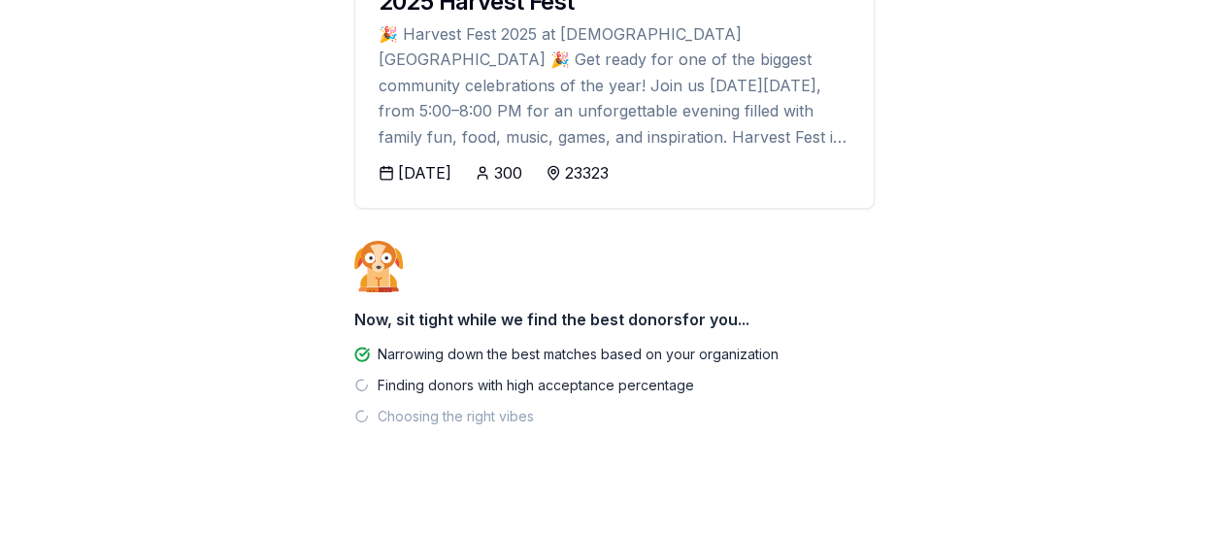
scroll to position [310, 0]
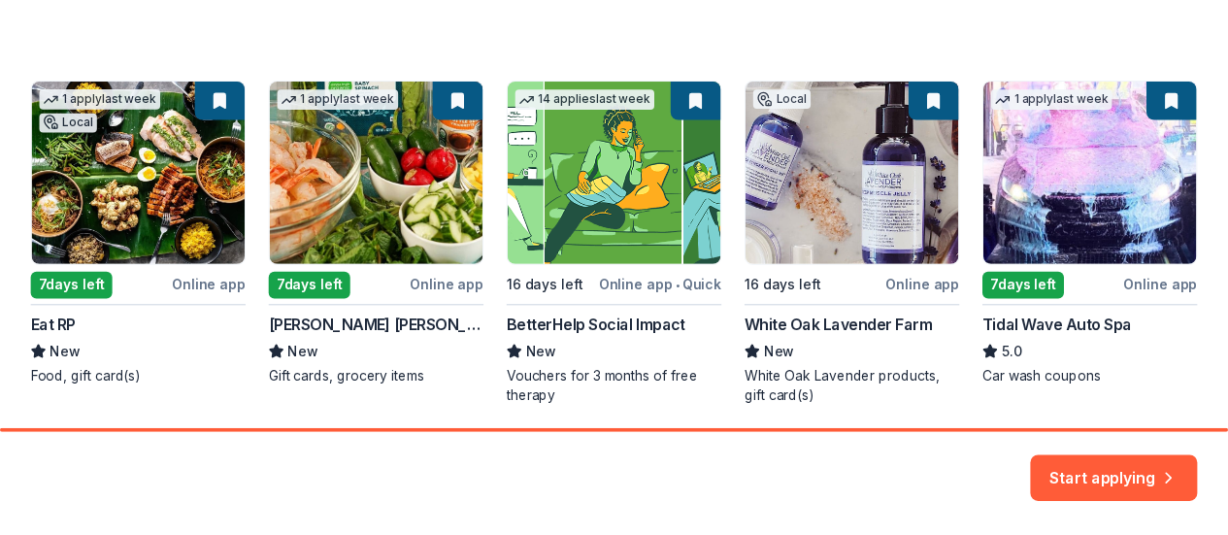
scroll to position [385, 0]
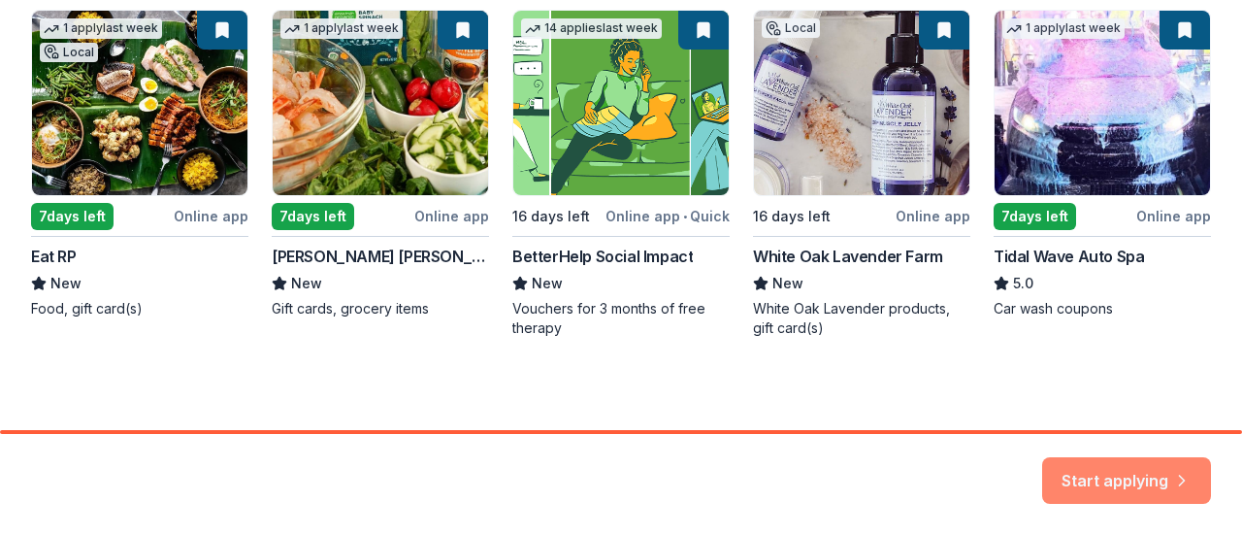
click at [1096, 483] on button "Start applying" at bounding box center [1126, 468] width 169 height 47
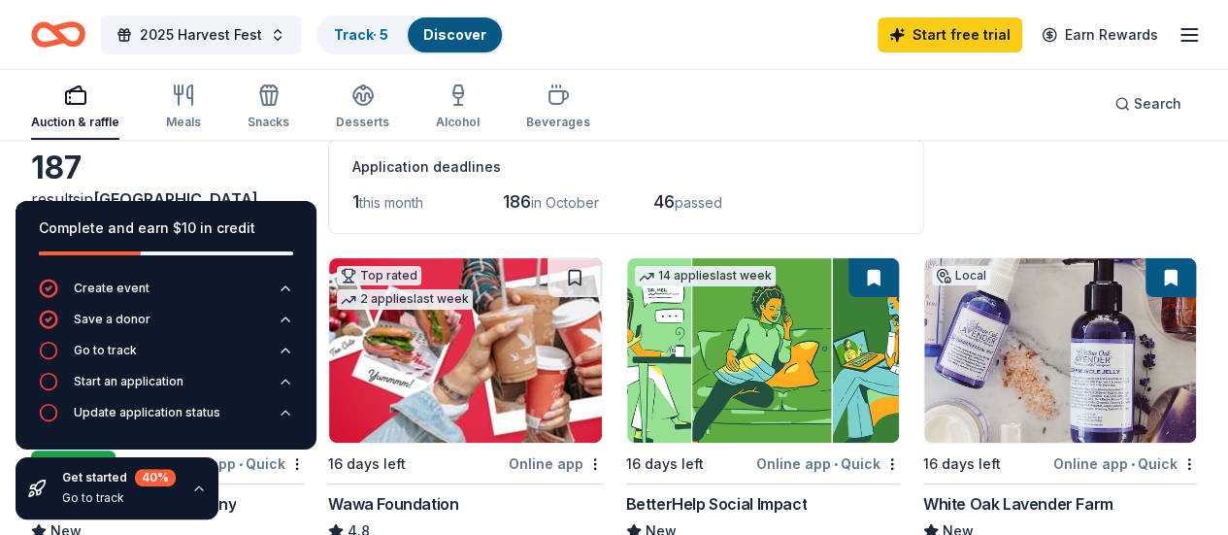
scroll to position [111, 0]
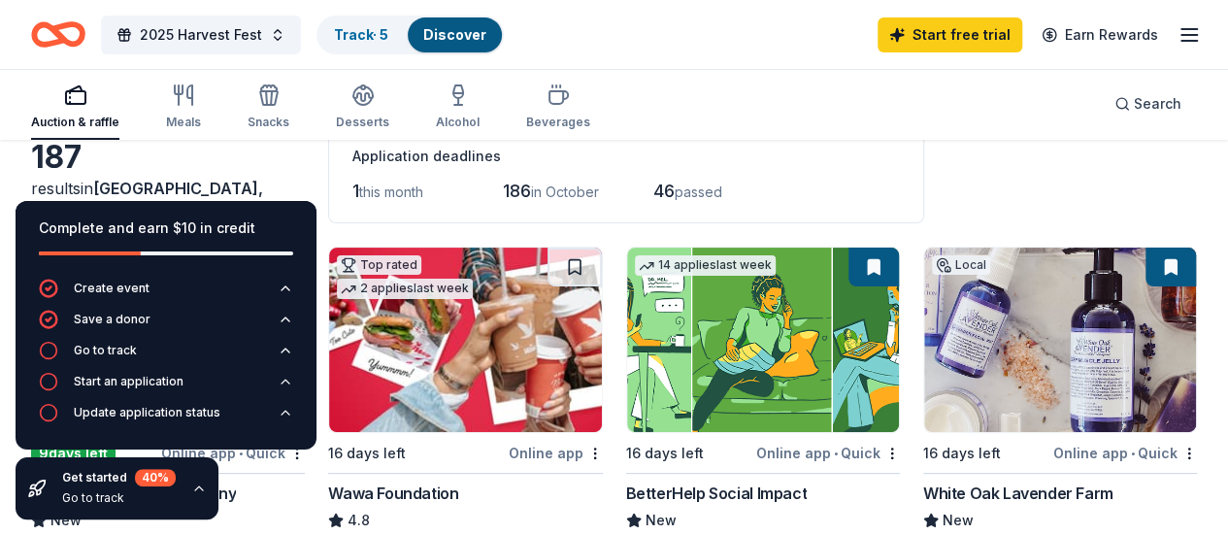
click at [382, 353] on img at bounding box center [465, 339] width 272 height 184
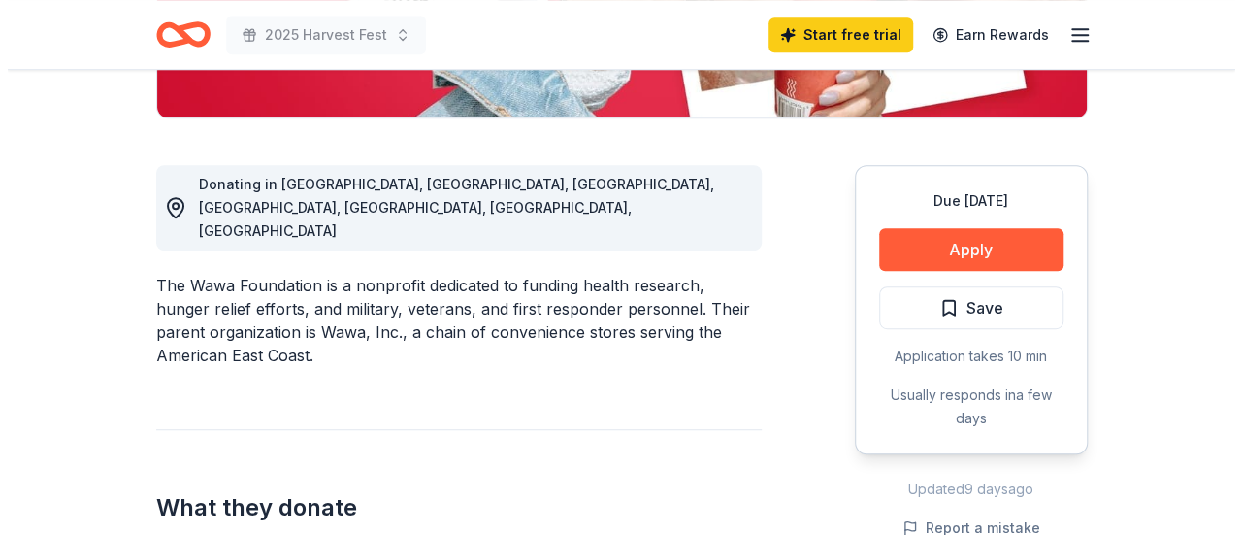
scroll to position [560, 0]
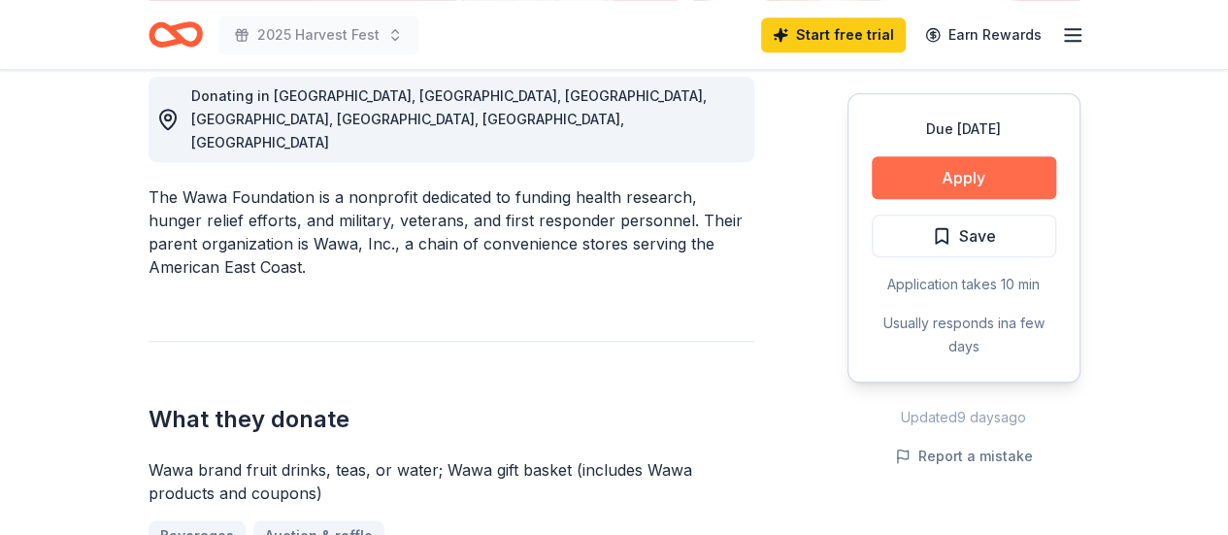
click at [965, 167] on button "Apply" at bounding box center [963, 177] width 184 height 43
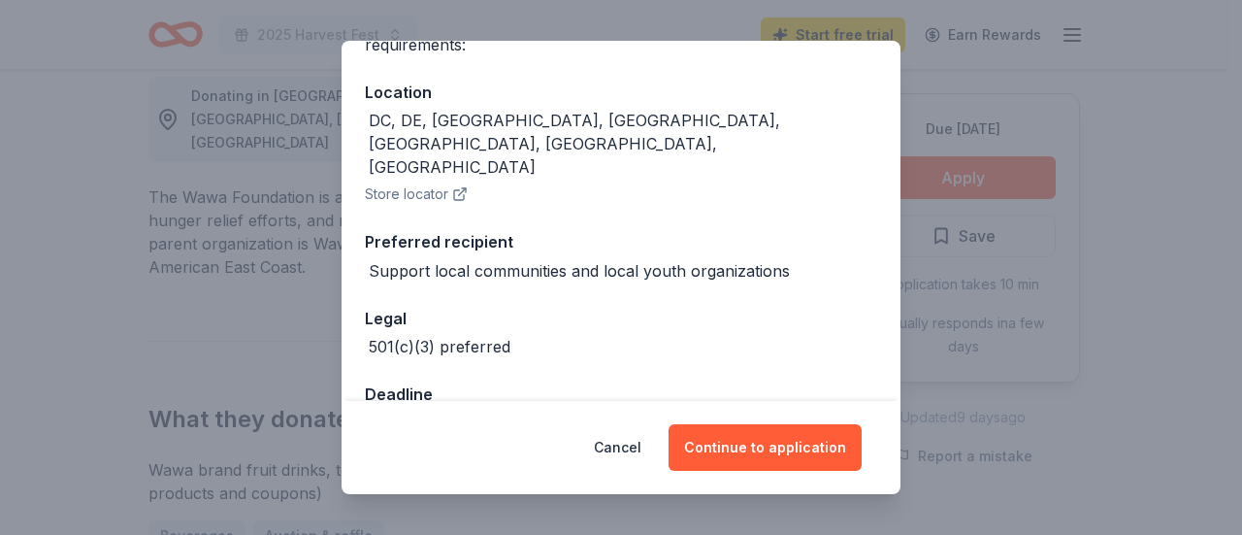
scroll to position [208, 0]
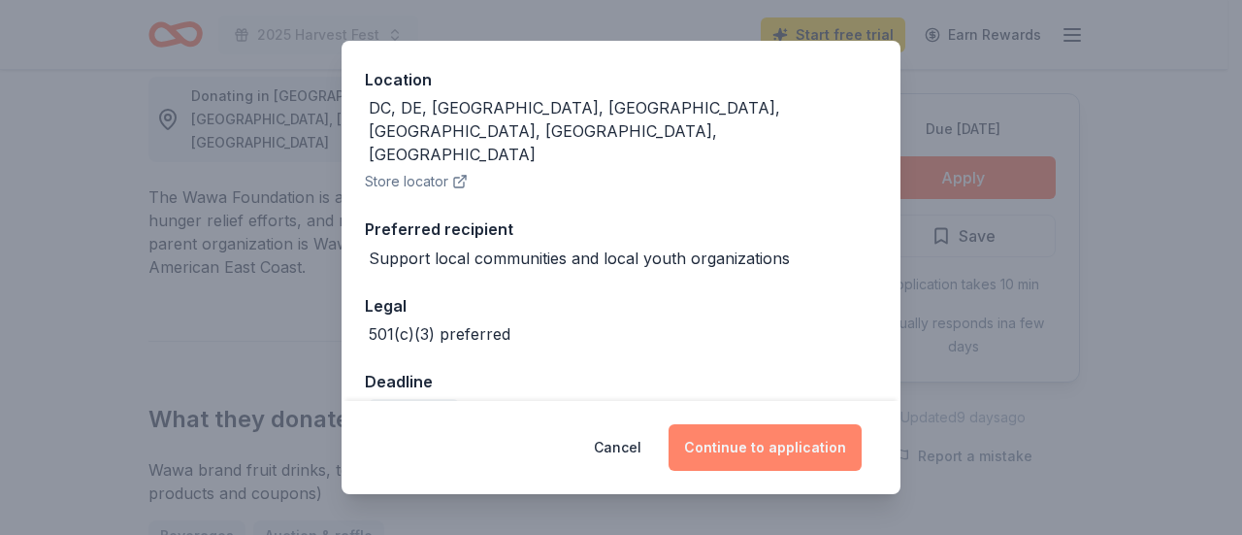
click at [759, 438] on button "Continue to application" at bounding box center [765, 447] width 193 height 47
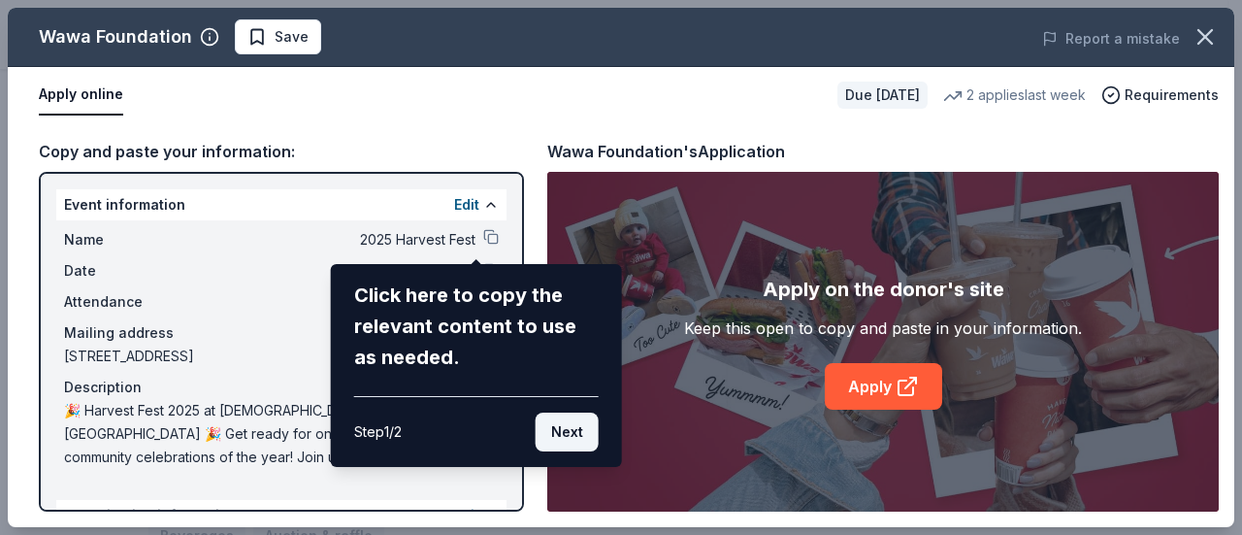
click at [561, 428] on button "Next" at bounding box center [567, 431] width 63 height 39
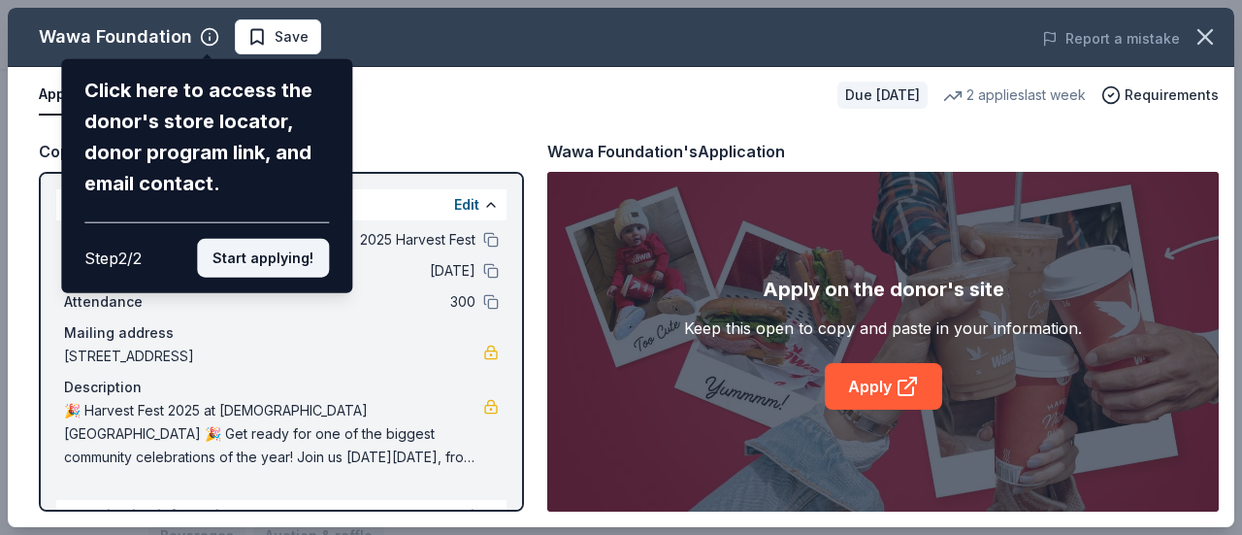
click at [256, 260] on button "Start applying!" at bounding box center [263, 258] width 132 height 39
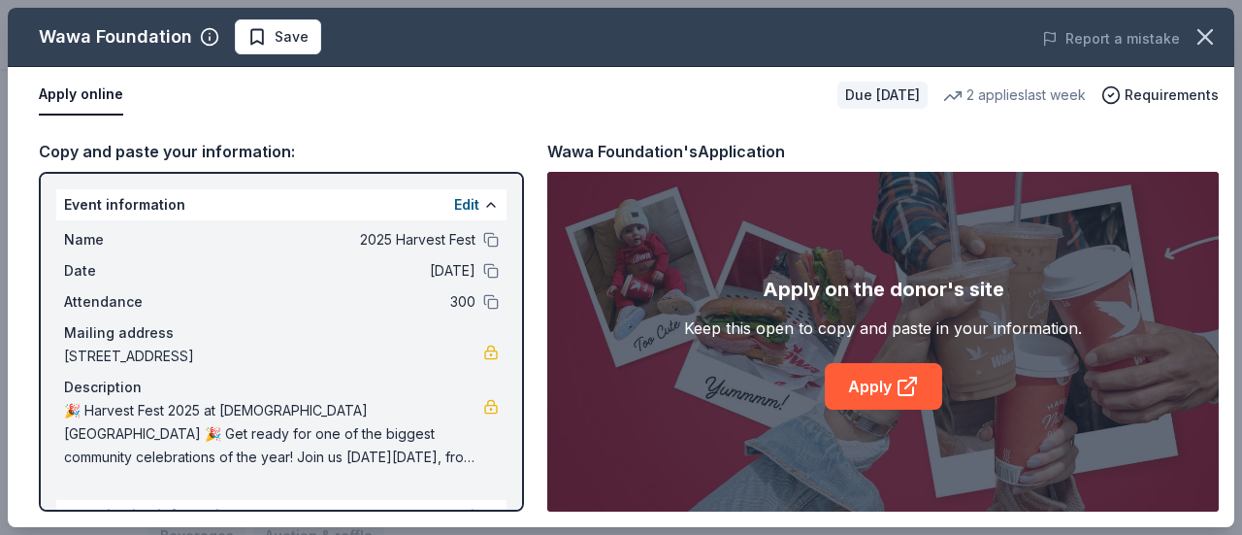
drag, startPoint x: 513, startPoint y: 194, endPoint x: 504, endPoint y: 297, distance: 103.3
click at [504, 297] on div "Wawa Foundation Save Report a mistake Apply online Due in 16 days 2 applies las…" at bounding box center [621, 267] width 1227 height 519
click at [504, 299] on div "Event information Edit Name 2025 Harvest Fest Date 10/31/25 Attendance 300 Mail…" at bounding box center [281, 342] width 485 height 340
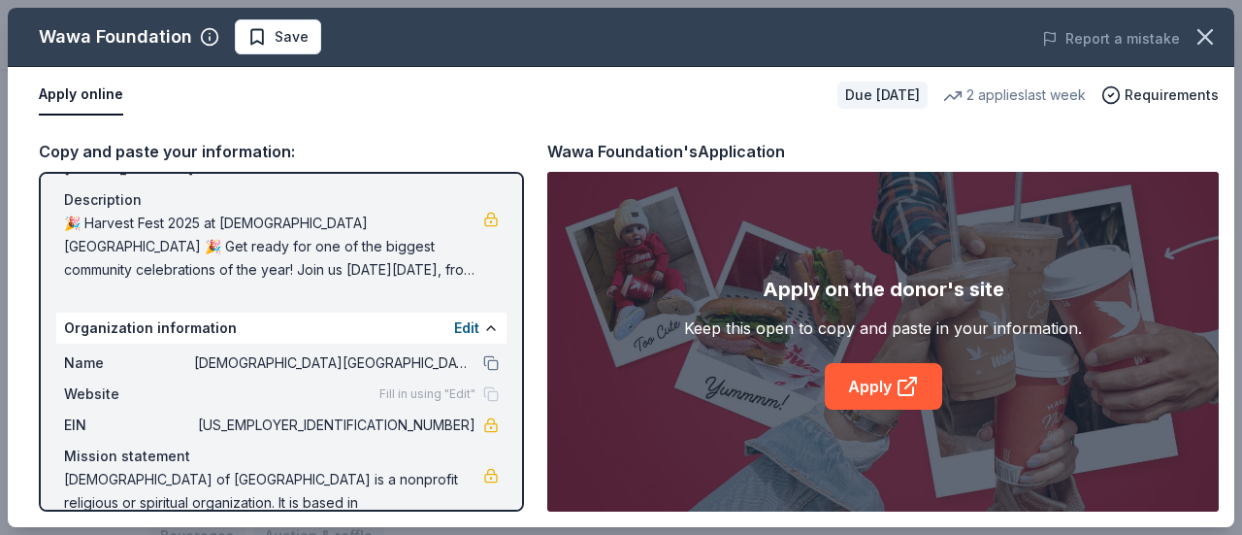
scroll to position [239, 0]
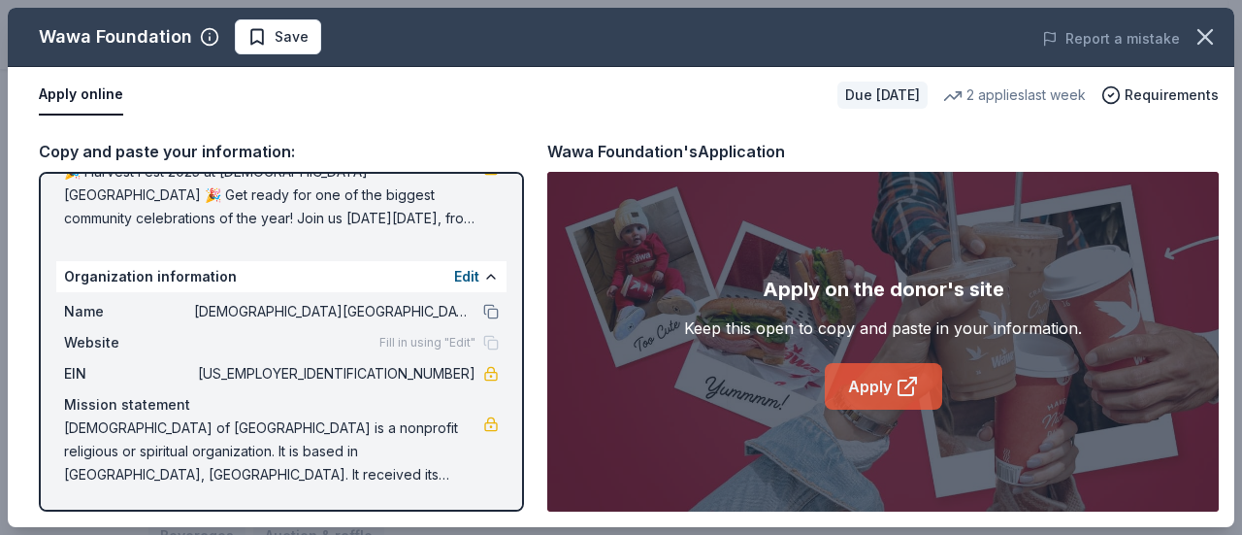
click at [865, 372] on link "Apply" at bounding box center [883, 386] width 117 height 47
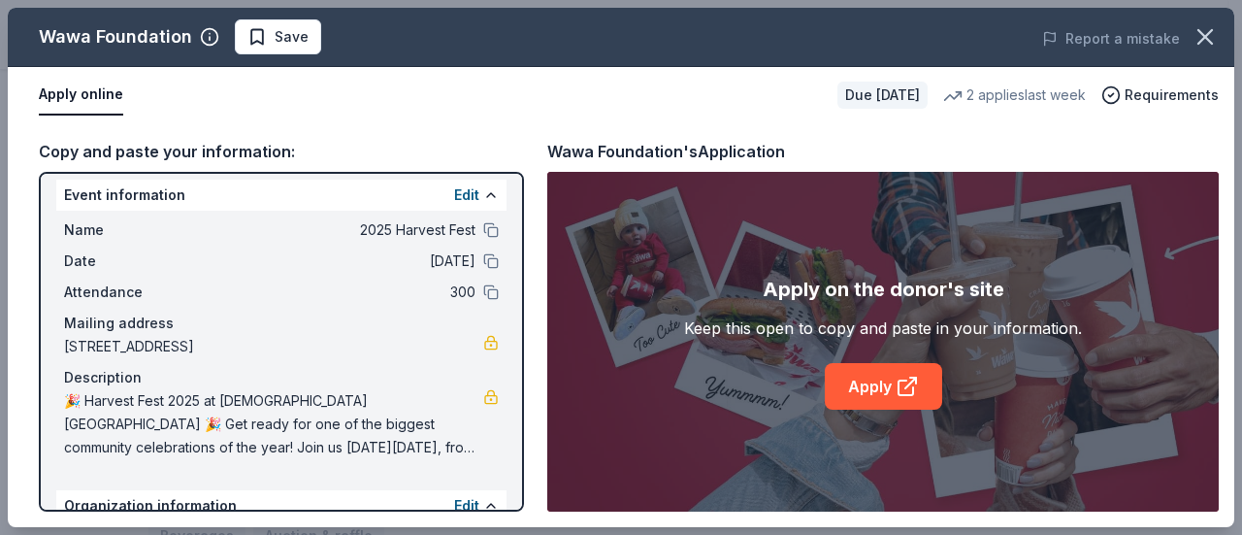
scroll to position [0, 0]
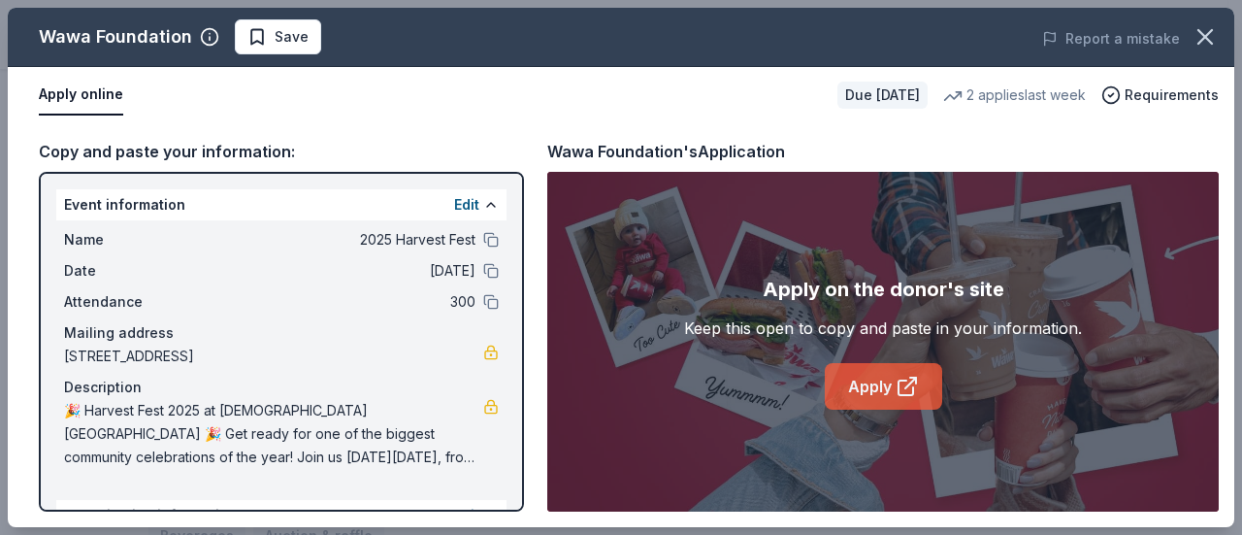
click at [895, 370] on link "Apply" at bounding box center [883, 386] width 117 height 47
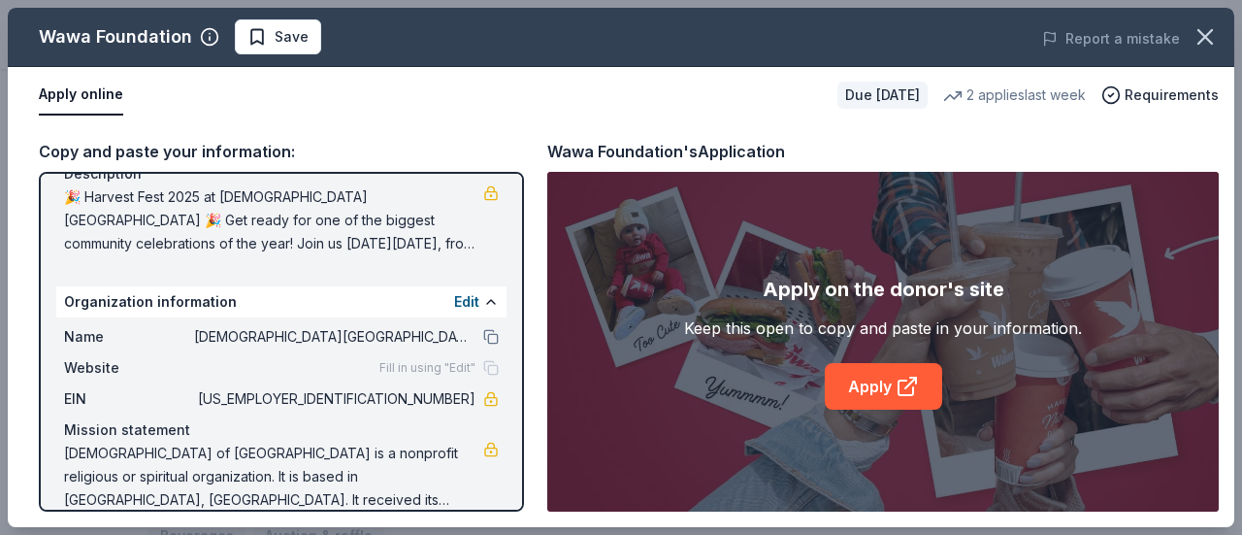
scroll to position [239, 0]
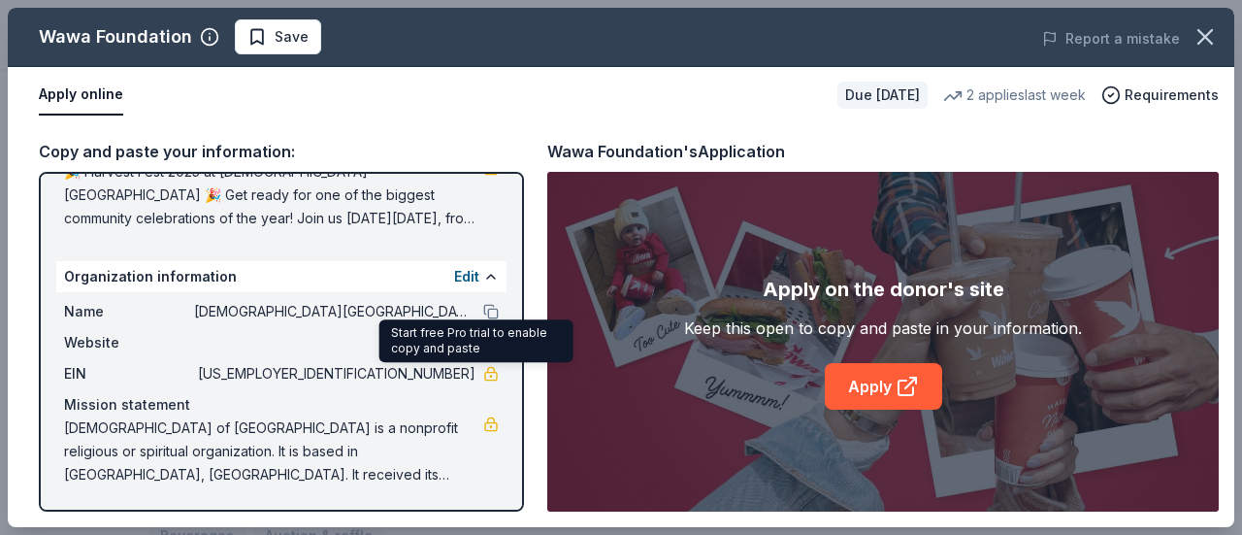
click at [483, 374] on link at bounding box center [491, 374] width 16 height 16
